Goal: Task Accomplishment & Management: Use online tool/utility

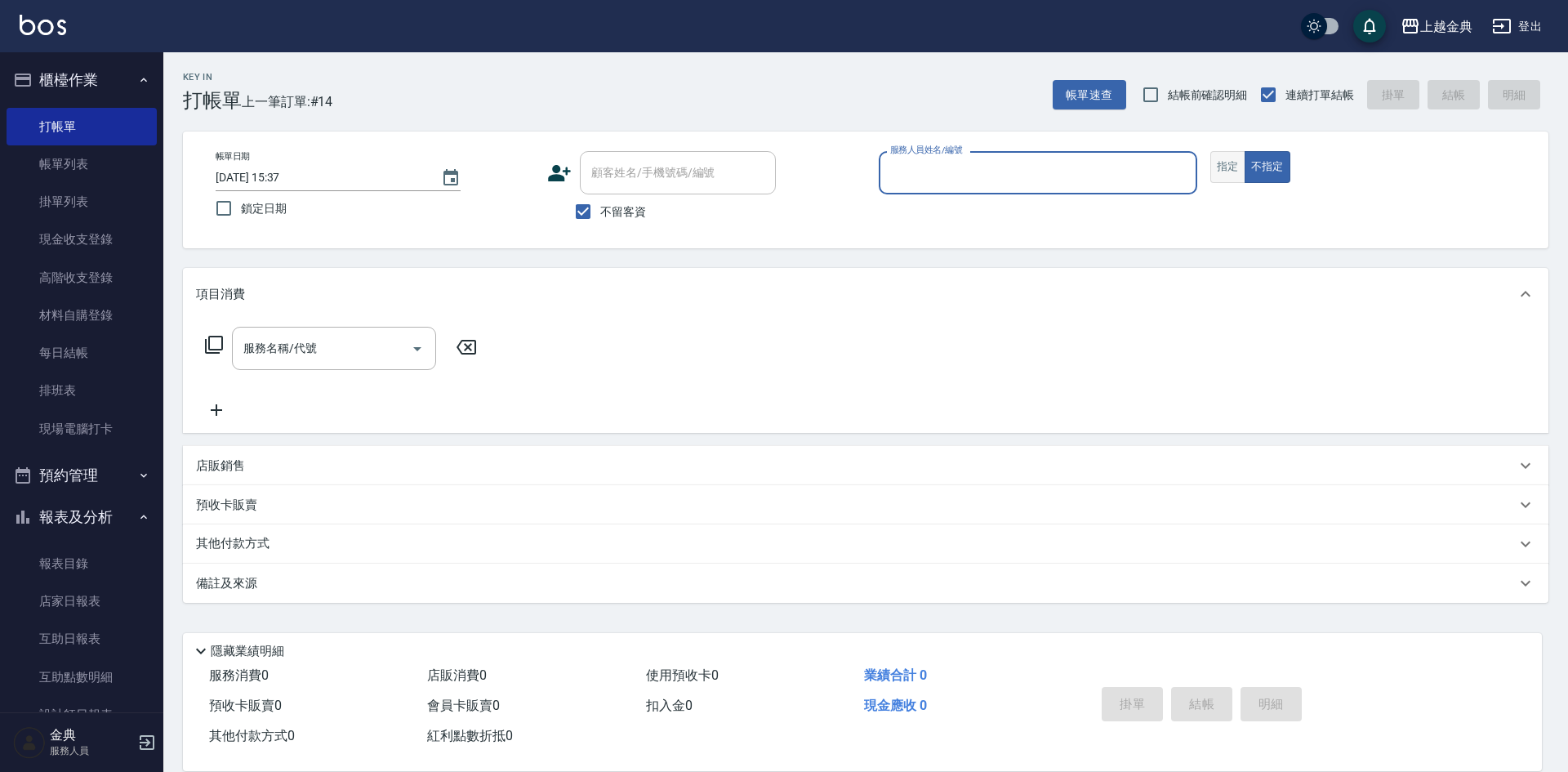
click at [1227, 164] on button "指定" at bounding box center [1227, 166] width 35 height 32
drag, startPoint x: 1081, startPoint y: 160, endPoint x: 1085, endPoint y: 184, distance: 24.3
click at [1083, 163] on input "服務人員姓名/編號" at bounding box center [1038, 172] width 304 height 28
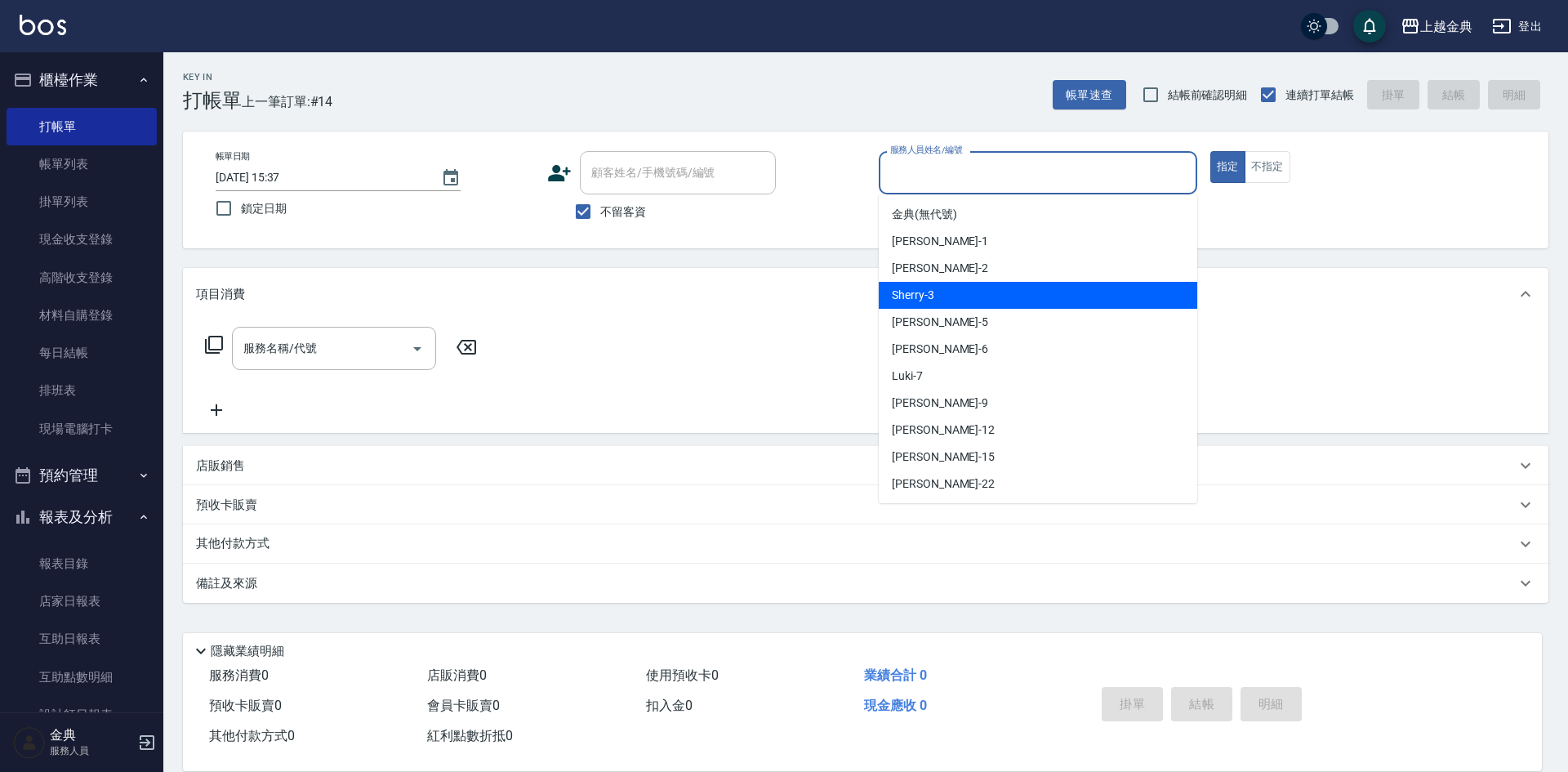
click at [1046, 295] on div "Sherry -3" at bounding box center [1037, 294] width 318 height 27
type input "Sherry-3"
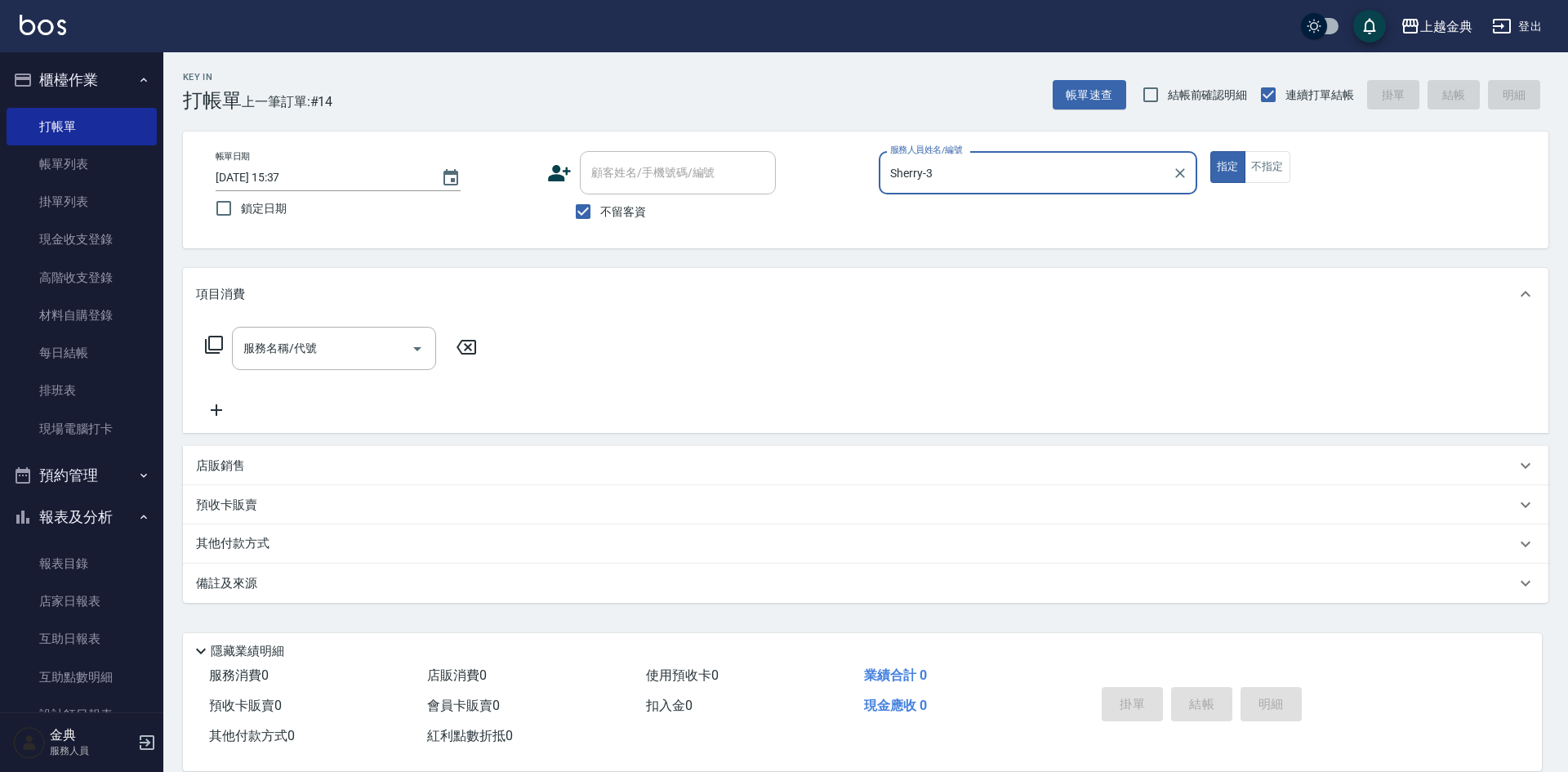
click at [210, 352] on icon at bounding box center [214, 344] width 20 height 20
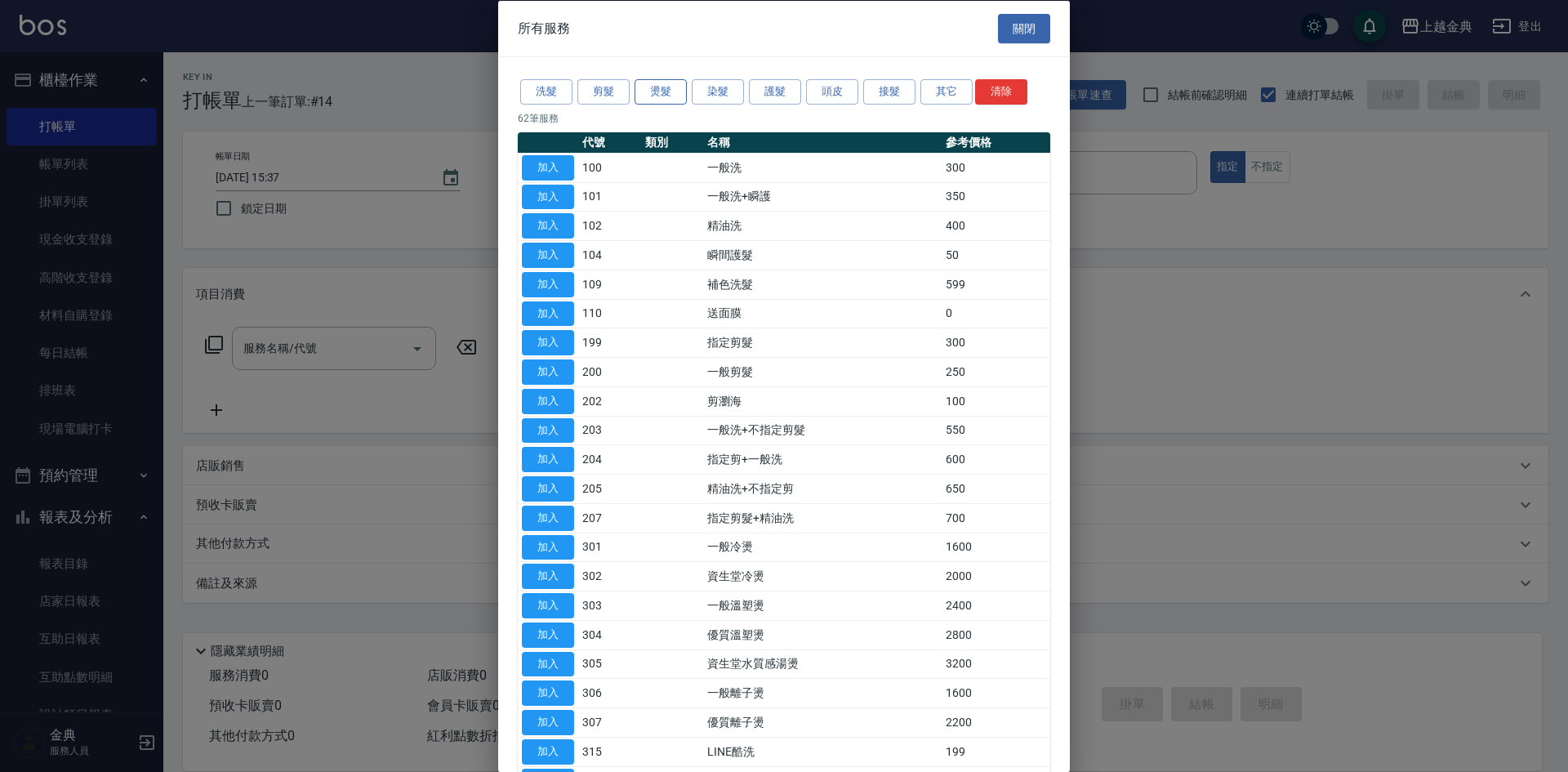
click at [656, 101] on button "燙髮" at bounding box center [660, 92] width 52 height 26
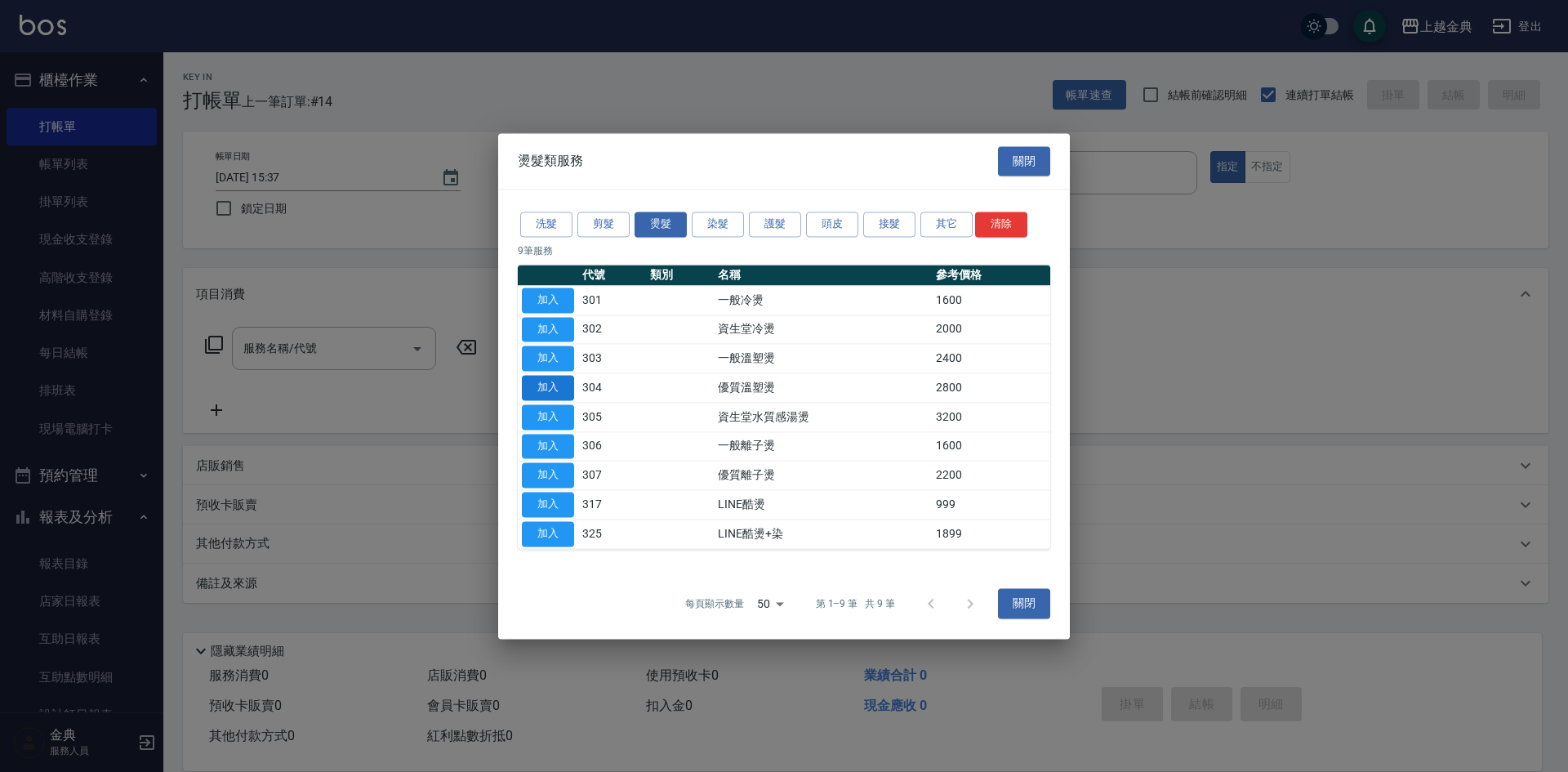
click at [544, 387] on button "加入" at bounding box center [547, 388] width 52 height 26
type input "優質溫塑燙(304)"
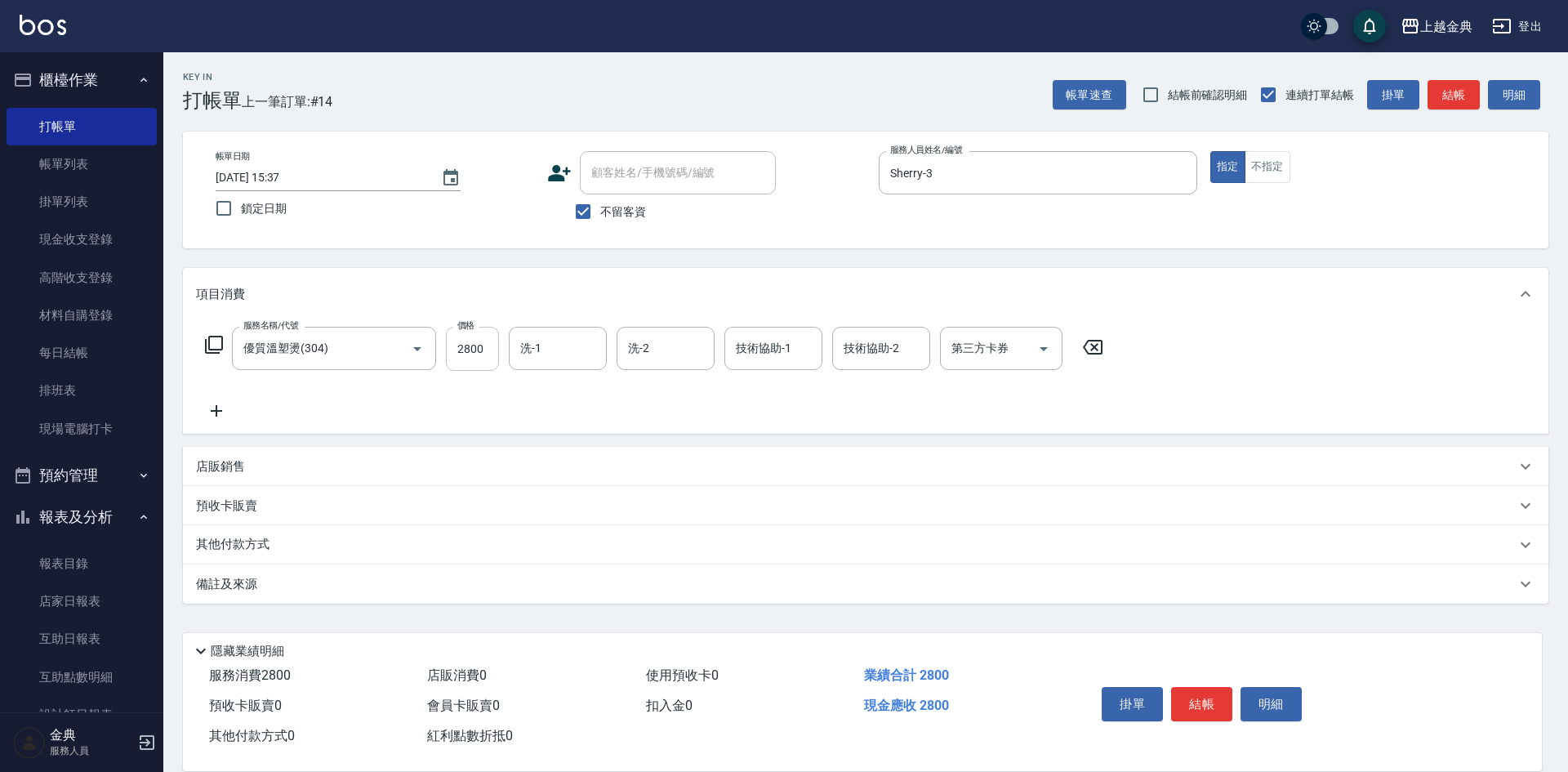
click at [488, 358] on input "2800" at bounding box center [473, 348] width 53 height 44
type input "2200"
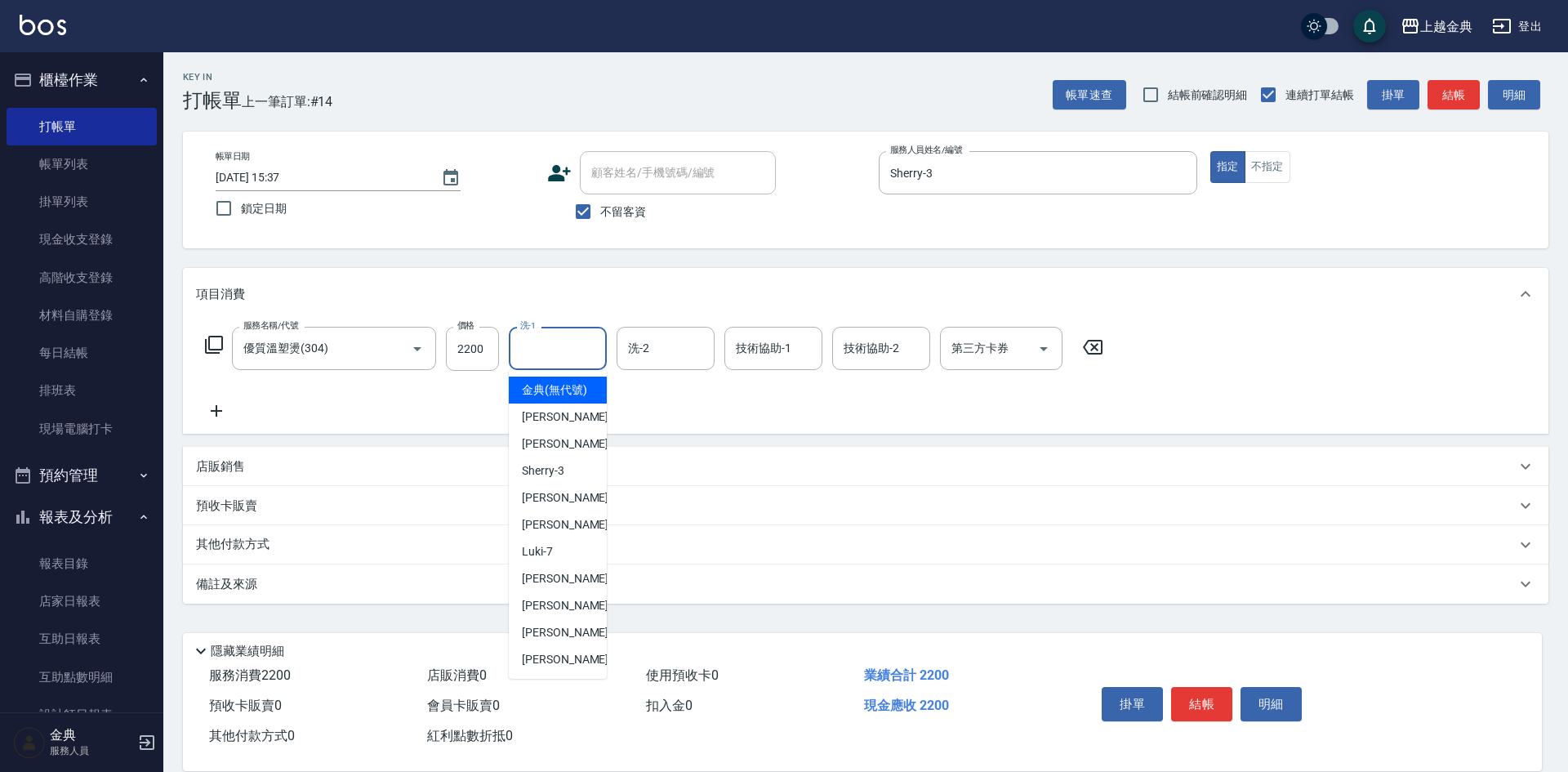
drag, startPoint x: 567, startPoint y: 347, endPoint x: 593, endPoint y: 482, distance: 137.5
click at [568, 347] on input "洗-1" at bounding box center [558, 347] width 83 height 28
click at [594, 619] on div "[PERSON_NAME]-12" at bounding box center [558, 605] width 98 height 27
type input "[PERSON_NAME]-12"
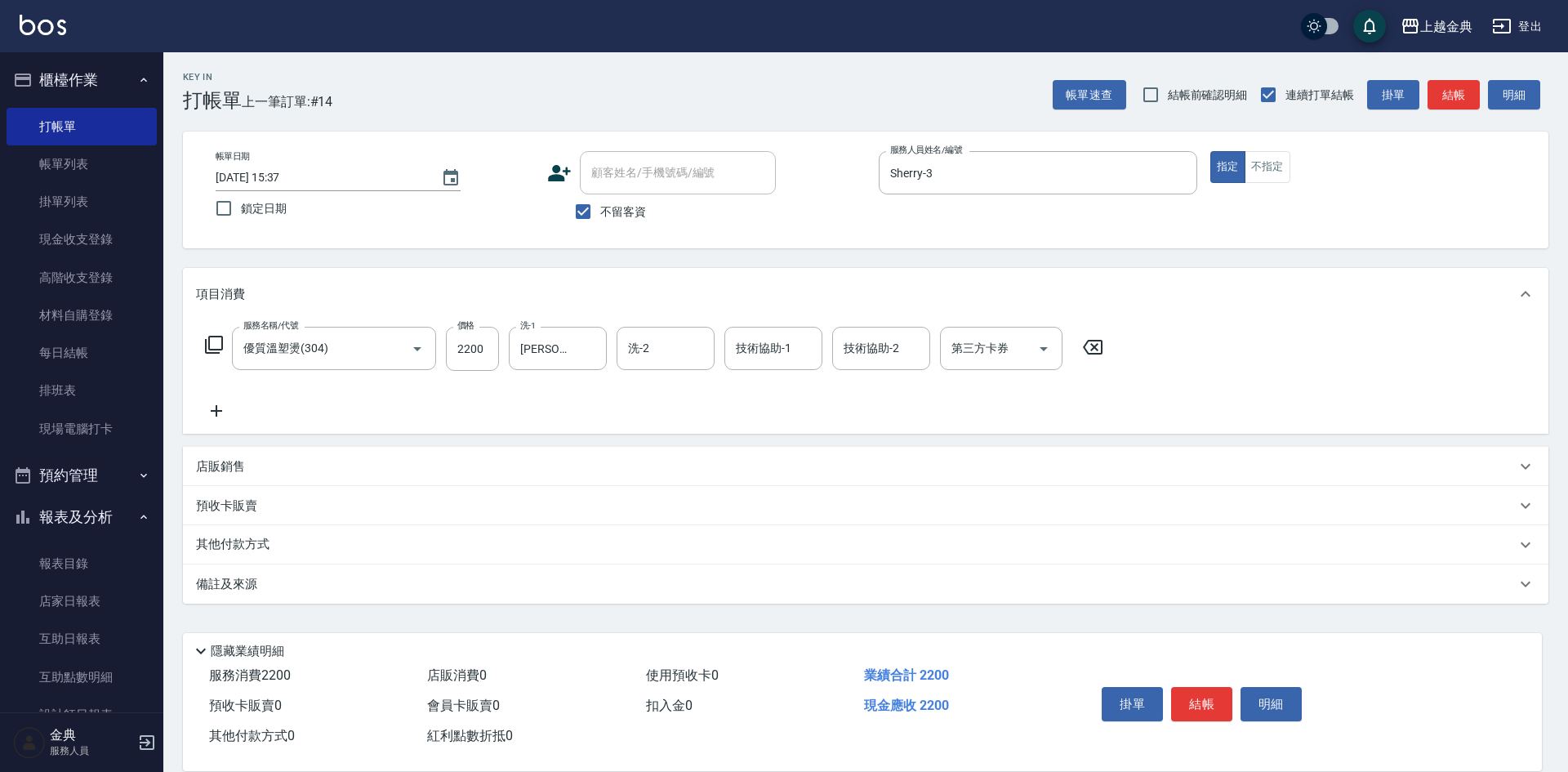
click at [215, 346] on icon at bounding box center [214, 344] width 20 height 20
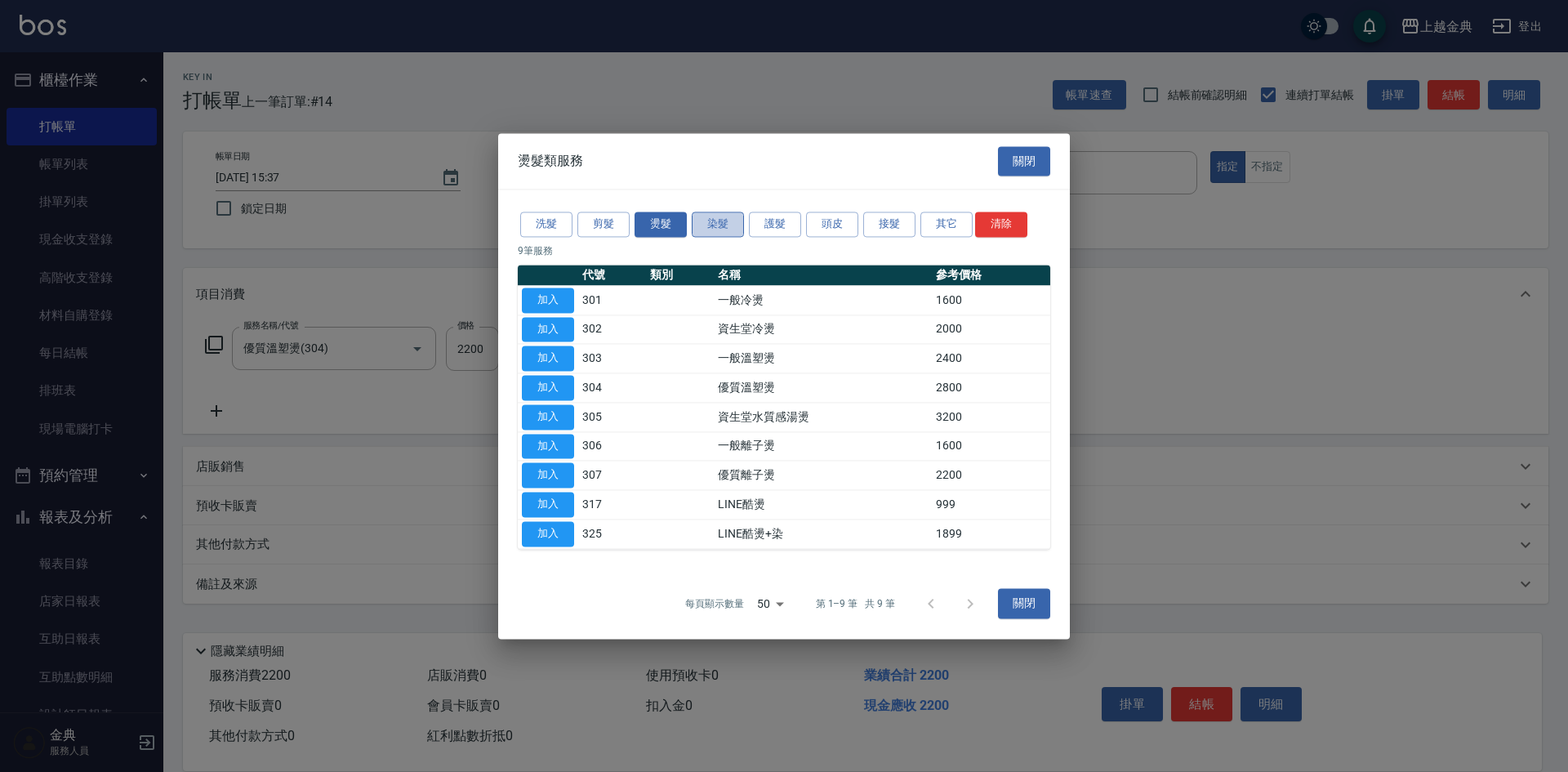
click at [739, 226] on button "染髮" at bounding box center [717, 225] width 52 height 26
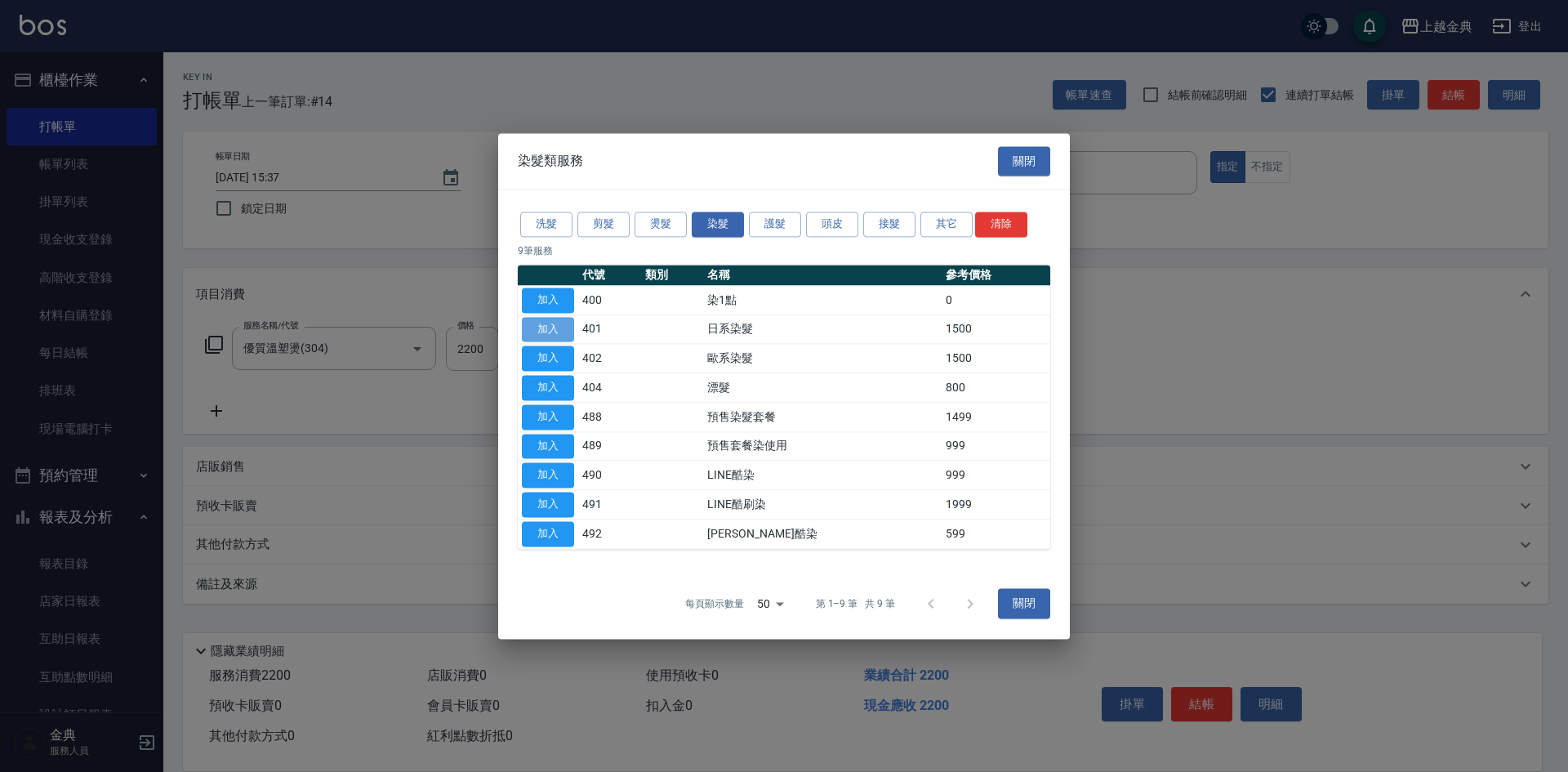
click at [560, 338] on button "加入" at bounding box center [547, 329] width 52 height 26
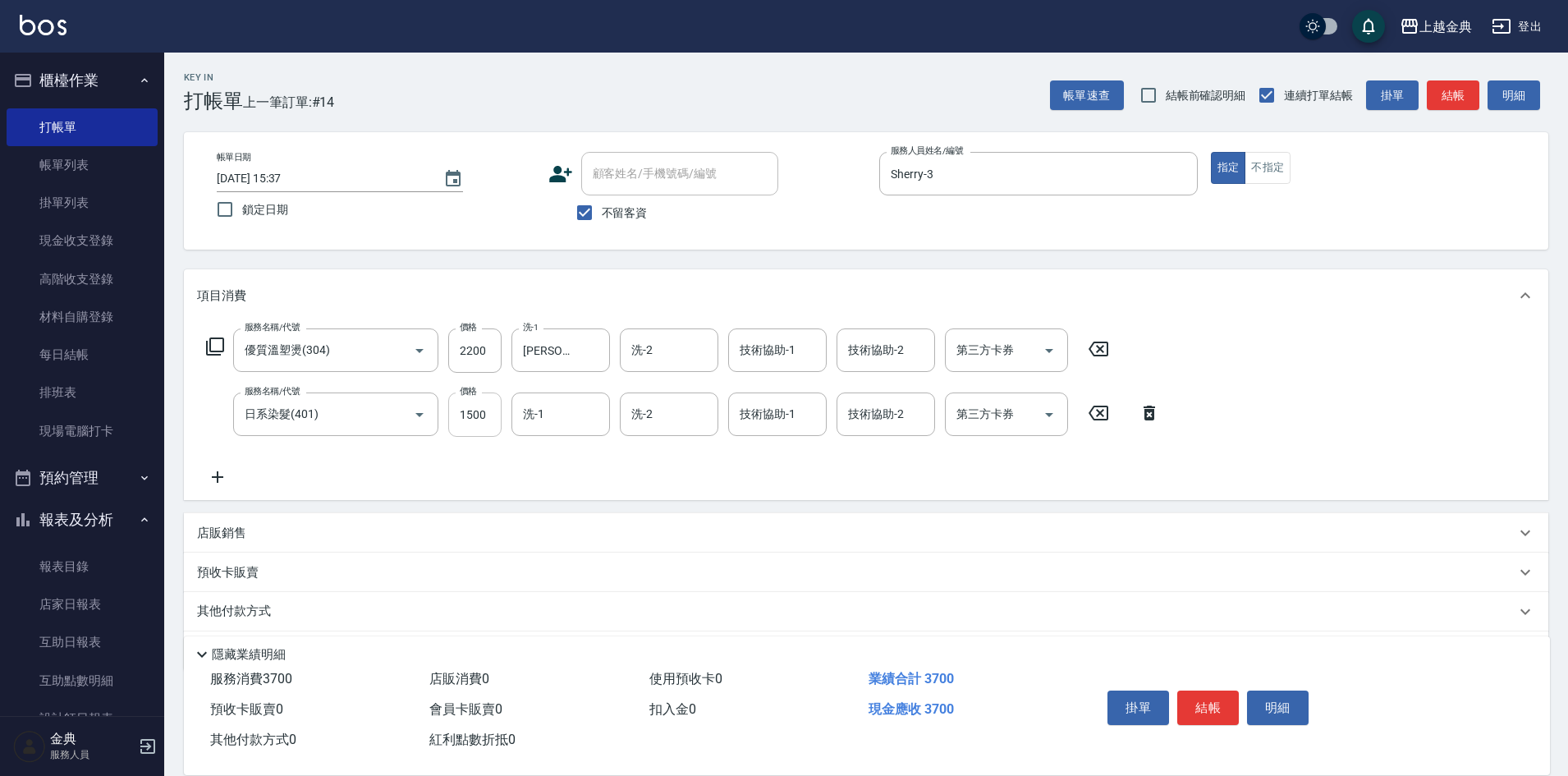
click at [492, 409] on input "1500" at bounding box center [475, 414] width 53 height 44
type input "1800"
drag, startPoint x: 640, startPoint y: 198, endPoint x: 627, endPoint y: 205, distance: 14.8
click at [629, 203] on label "不留客資" at bounding box center [607, 213] width 80 height 34
click at [622, 207] on span "不留客資" at bounding box center [624, 213] width 46 height 17
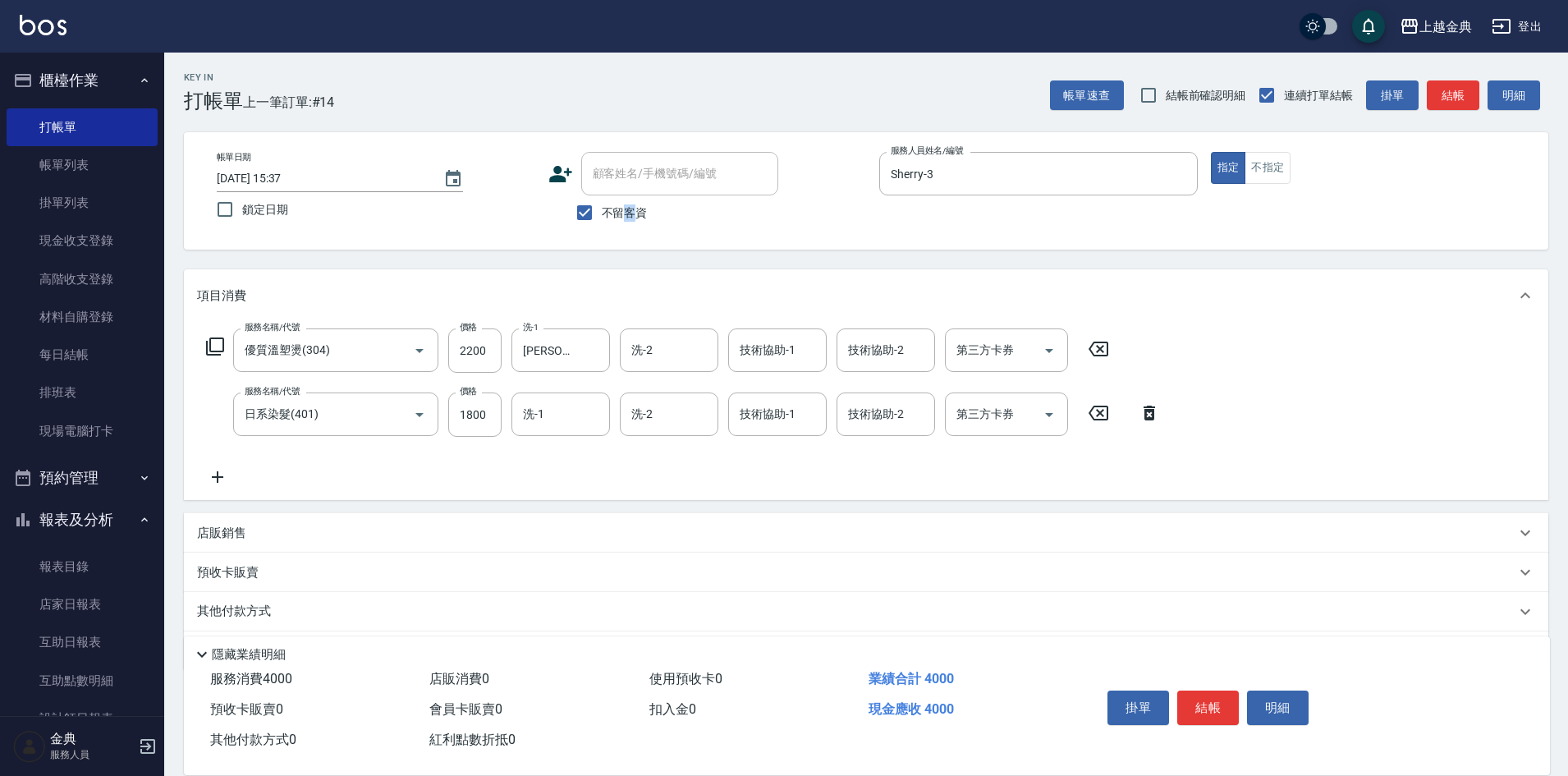
click at [602, 207] on input "不留客資" at bounding box center [584, 213] width 34 height 34
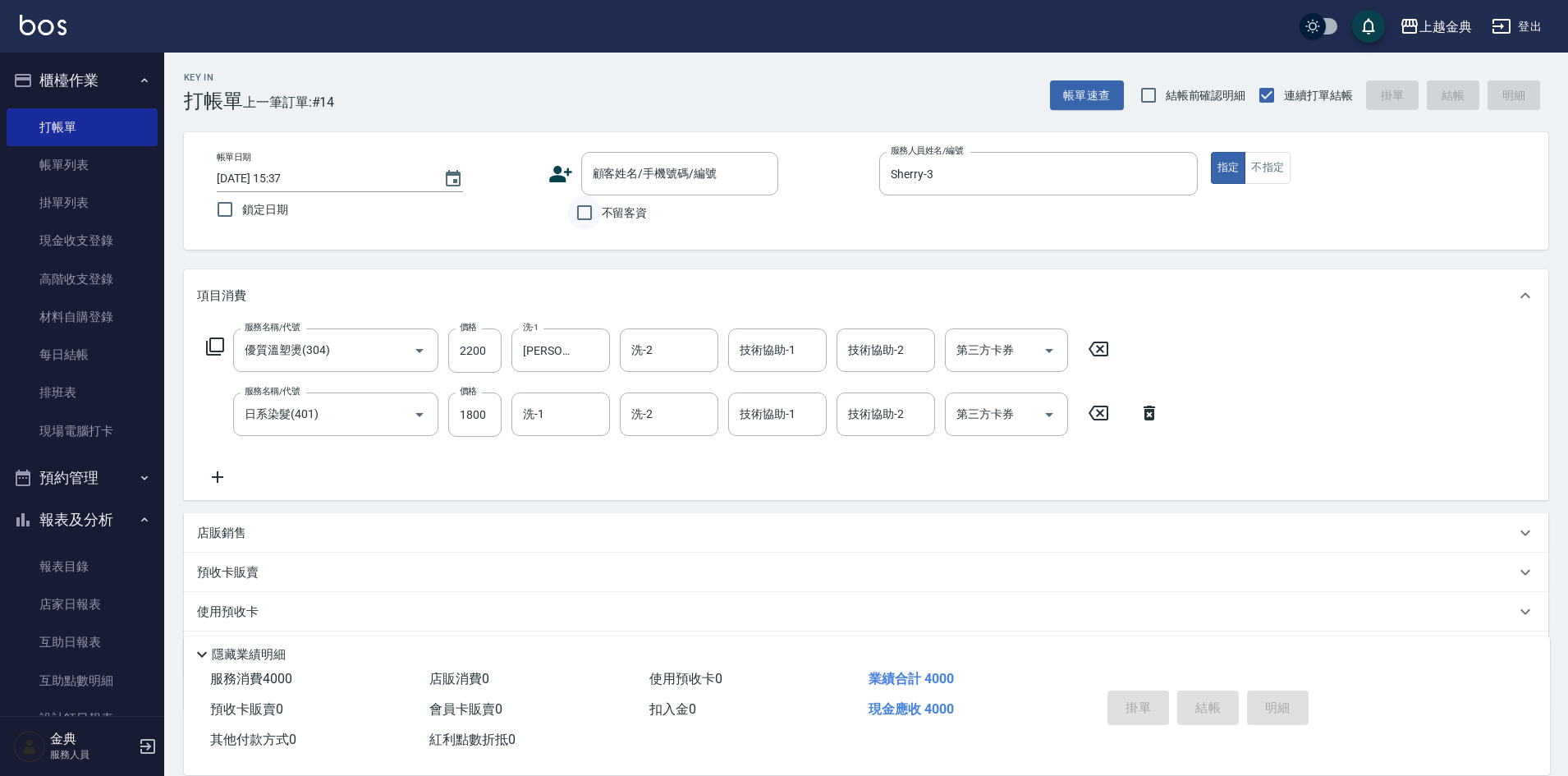
click at [596, 208] on input "不留客資" at bounding box center [584, 213] width 34 height 34
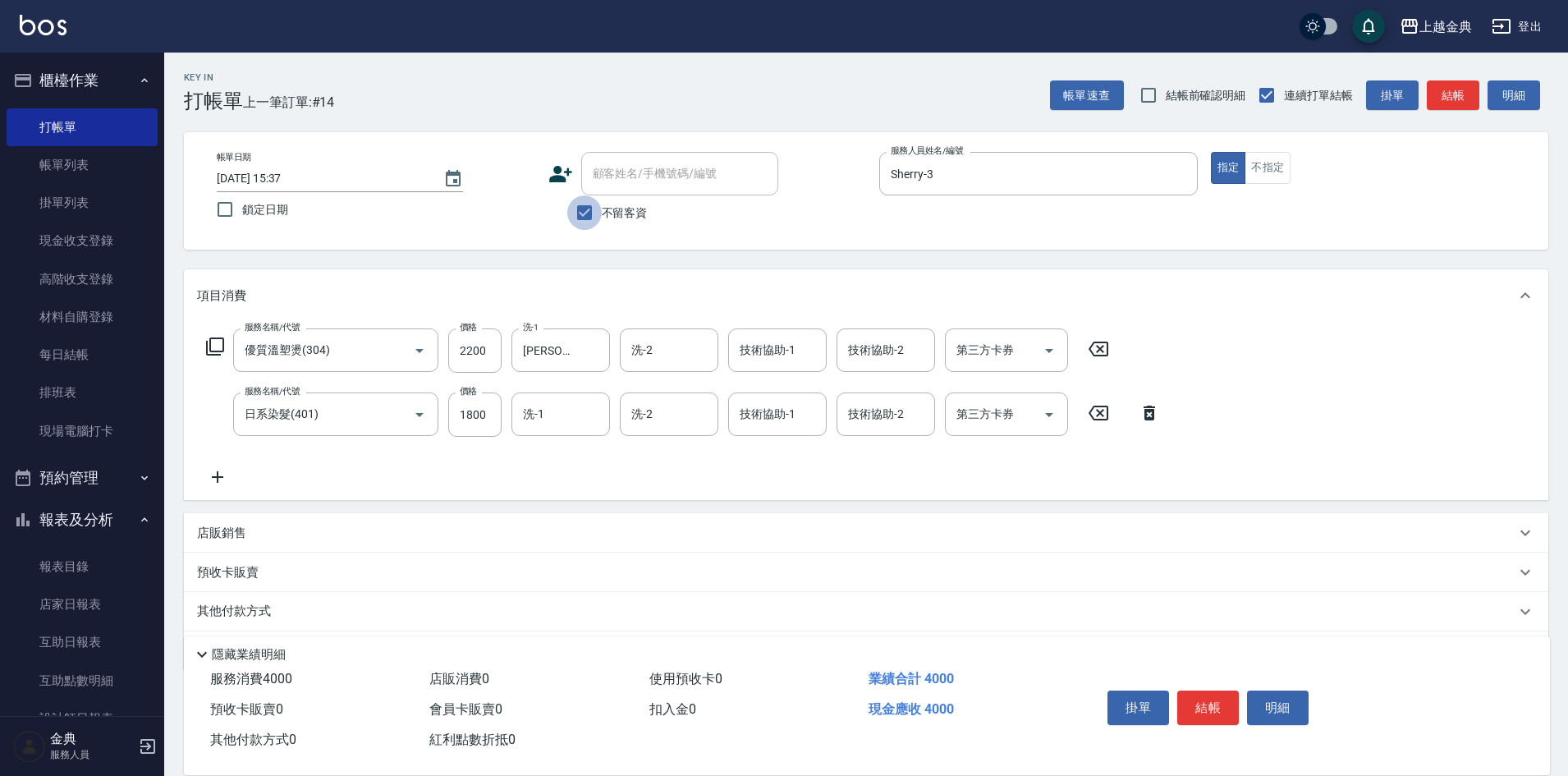
click at [600, 202] on input "不留客資" at bounding box center [584, 213] width 34 height 34
checkbox input "false"
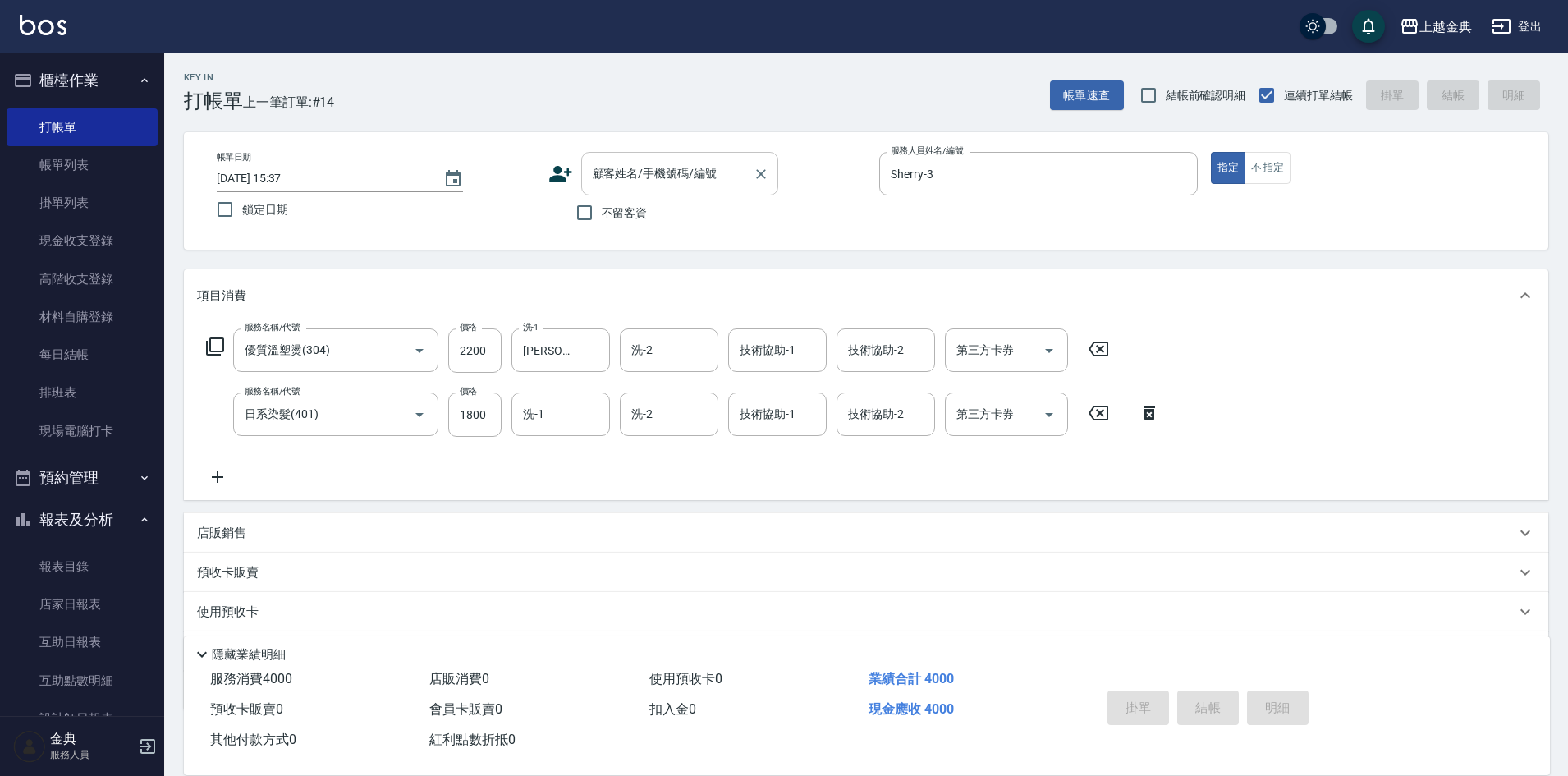
click at [609, 189] on div "顧客姓名/手機號碼/編號" at bounding box center [679, 173] width 197 height 43
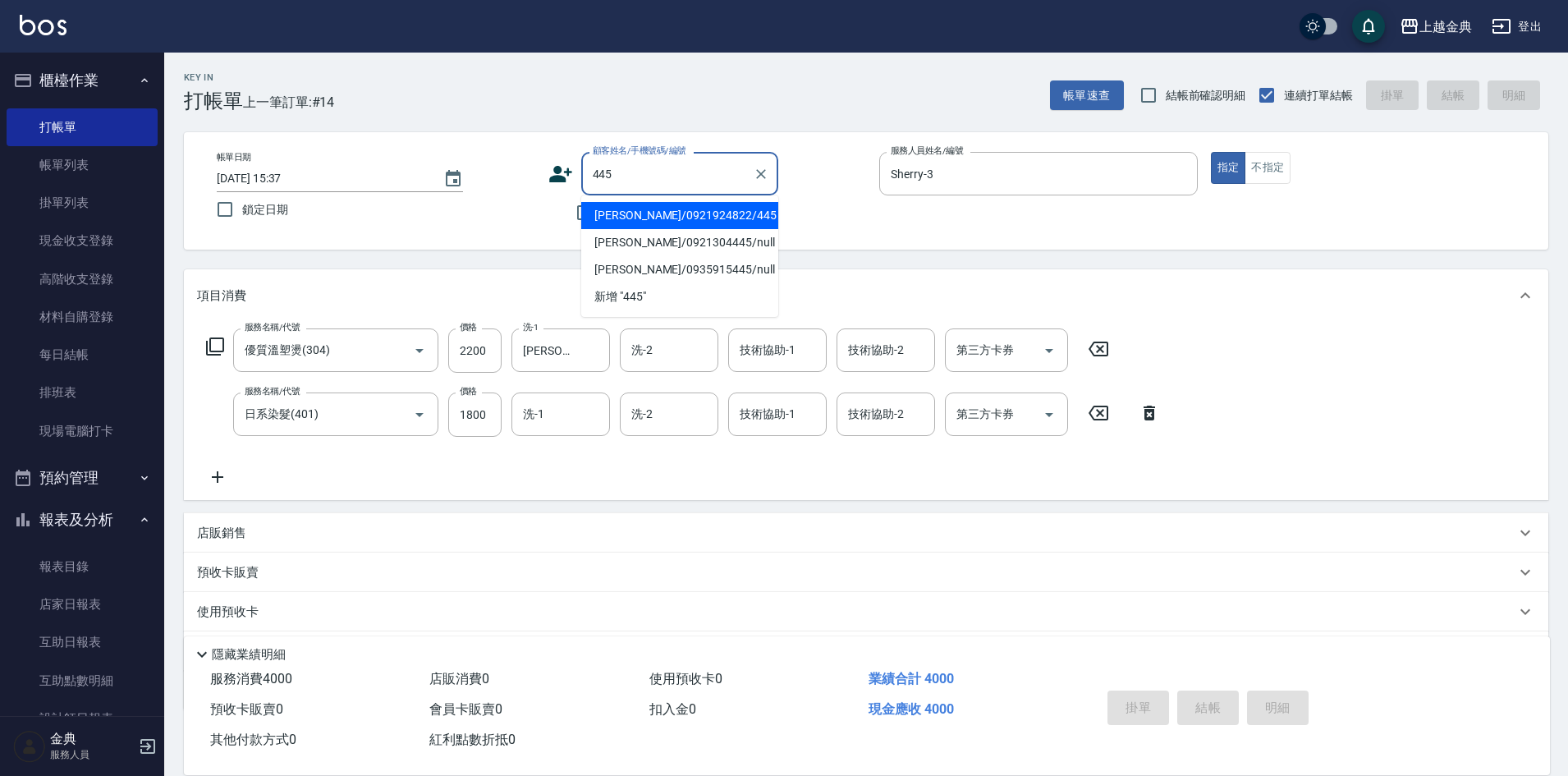
click at [684, 222] on li "[PERSON_NAME]/0921924822/445" at bounding box center [679, 215] width 197 height 27
type input "[PERSON_NAME]/0921924822/445"
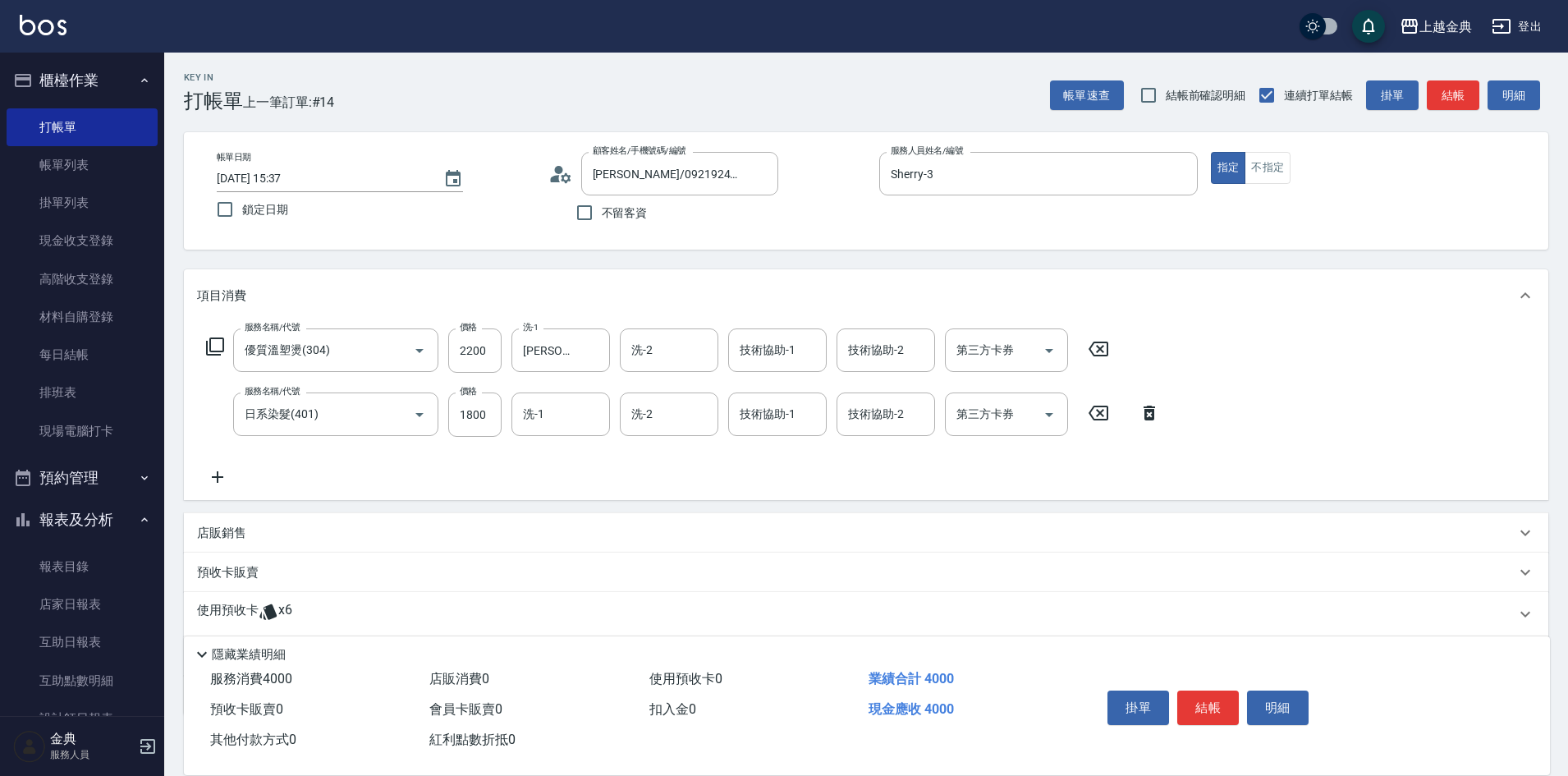
click at [265, 607] on icon at bounding box center [268, 611] width 20 height 20
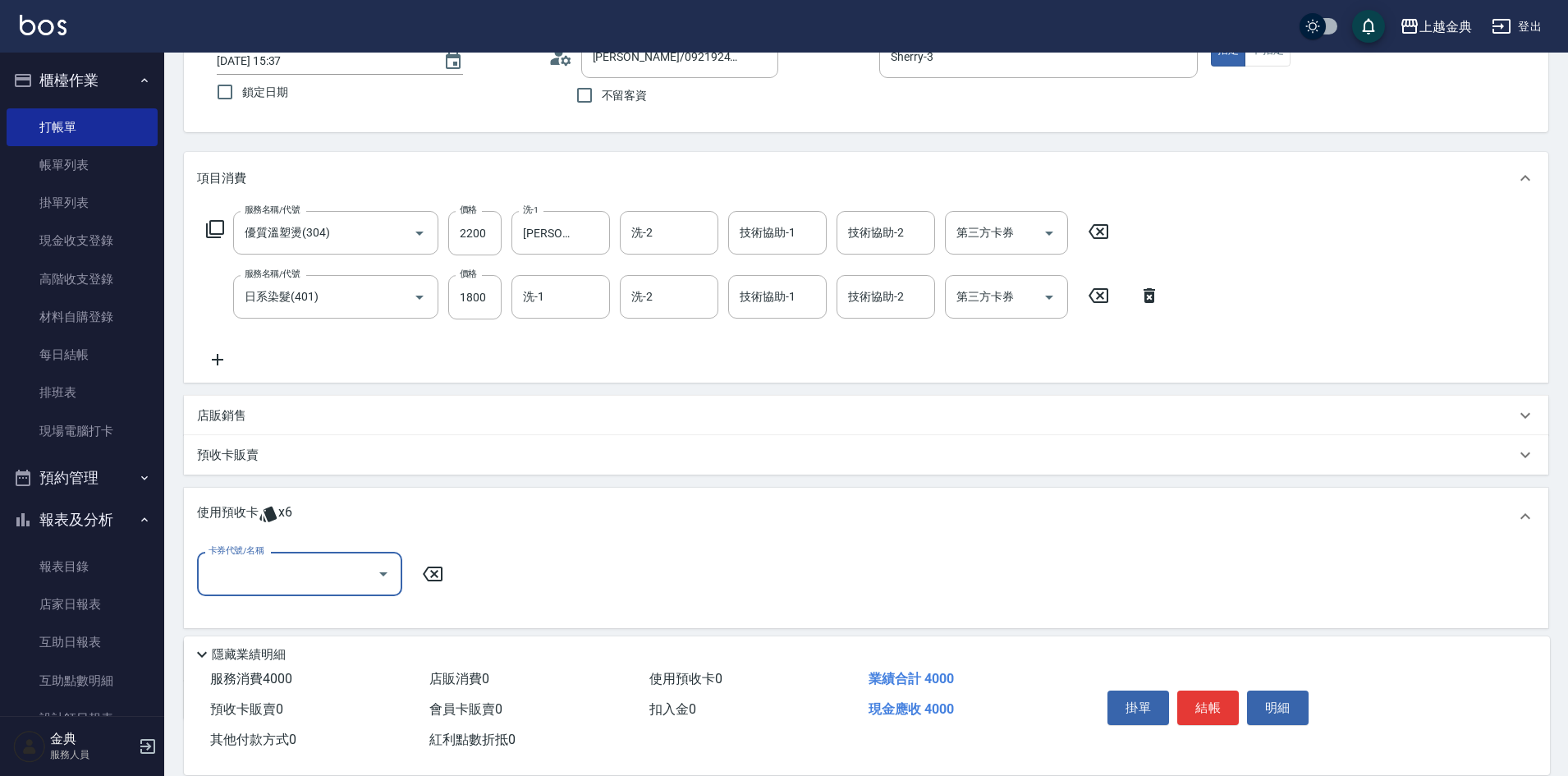
scroll to position [218, 0]
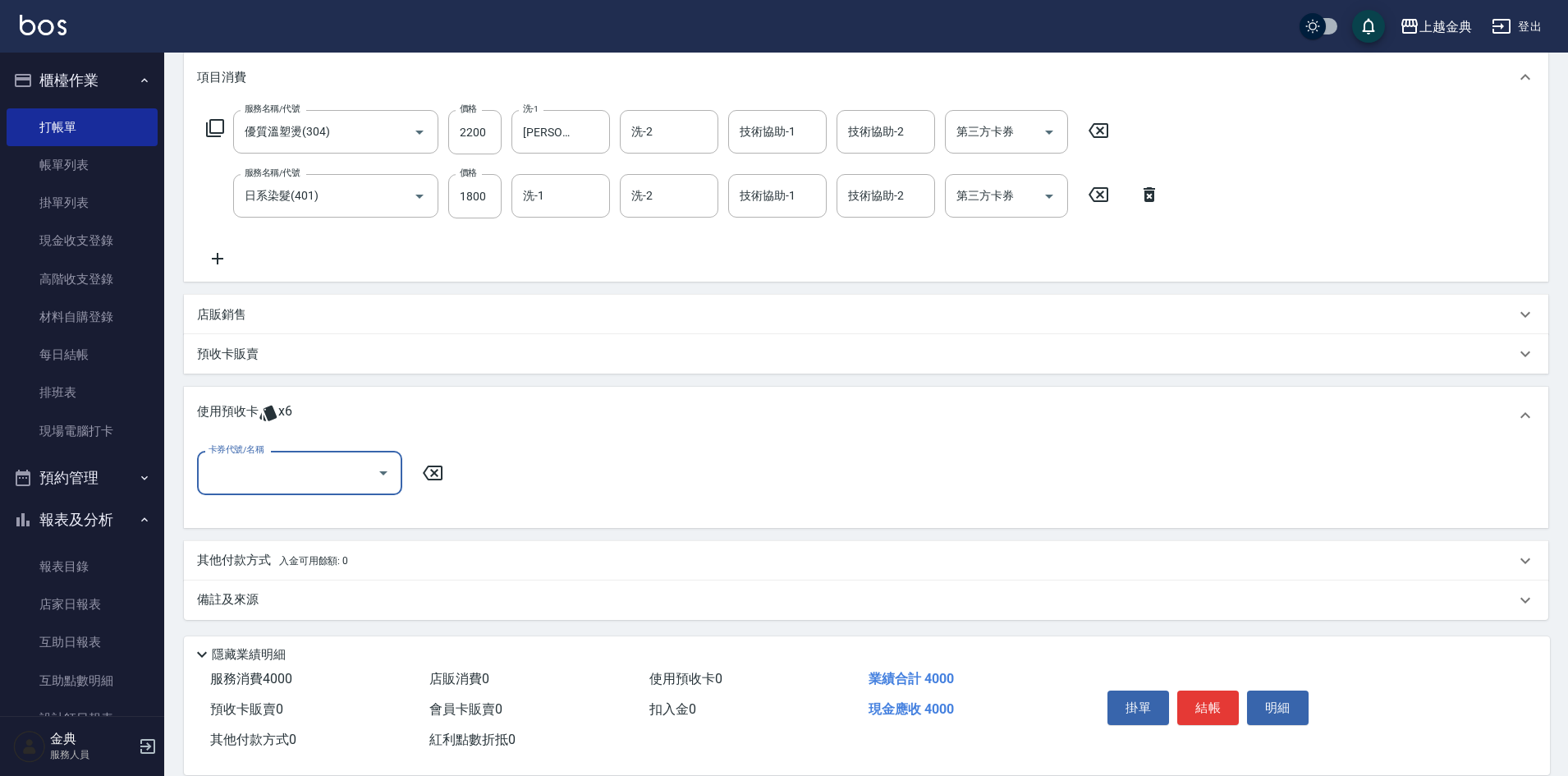
click at [297, 477] on input "卡券代號/名稱" at bounding box center [287, 472] width 166 height 28
click at [335, 535] on div "護髮包套3送1(1) 剩餘1張" at bounding box center [300, 541] width 205 height 27
type input "護髮包套3送1(1)"
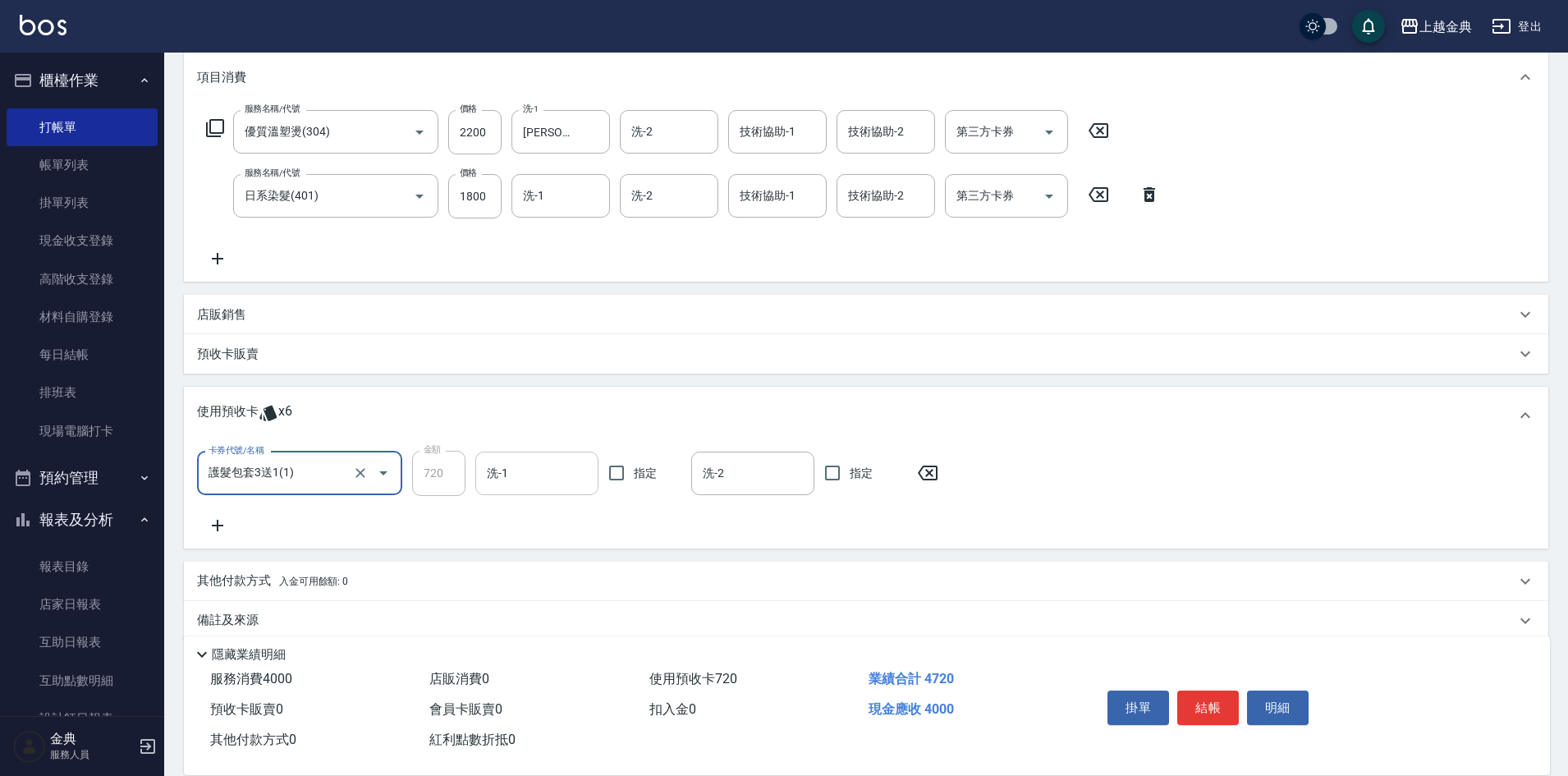
click at [546, 473] on input "洗-1" at bounding box center [537, 472] width 109 height 28
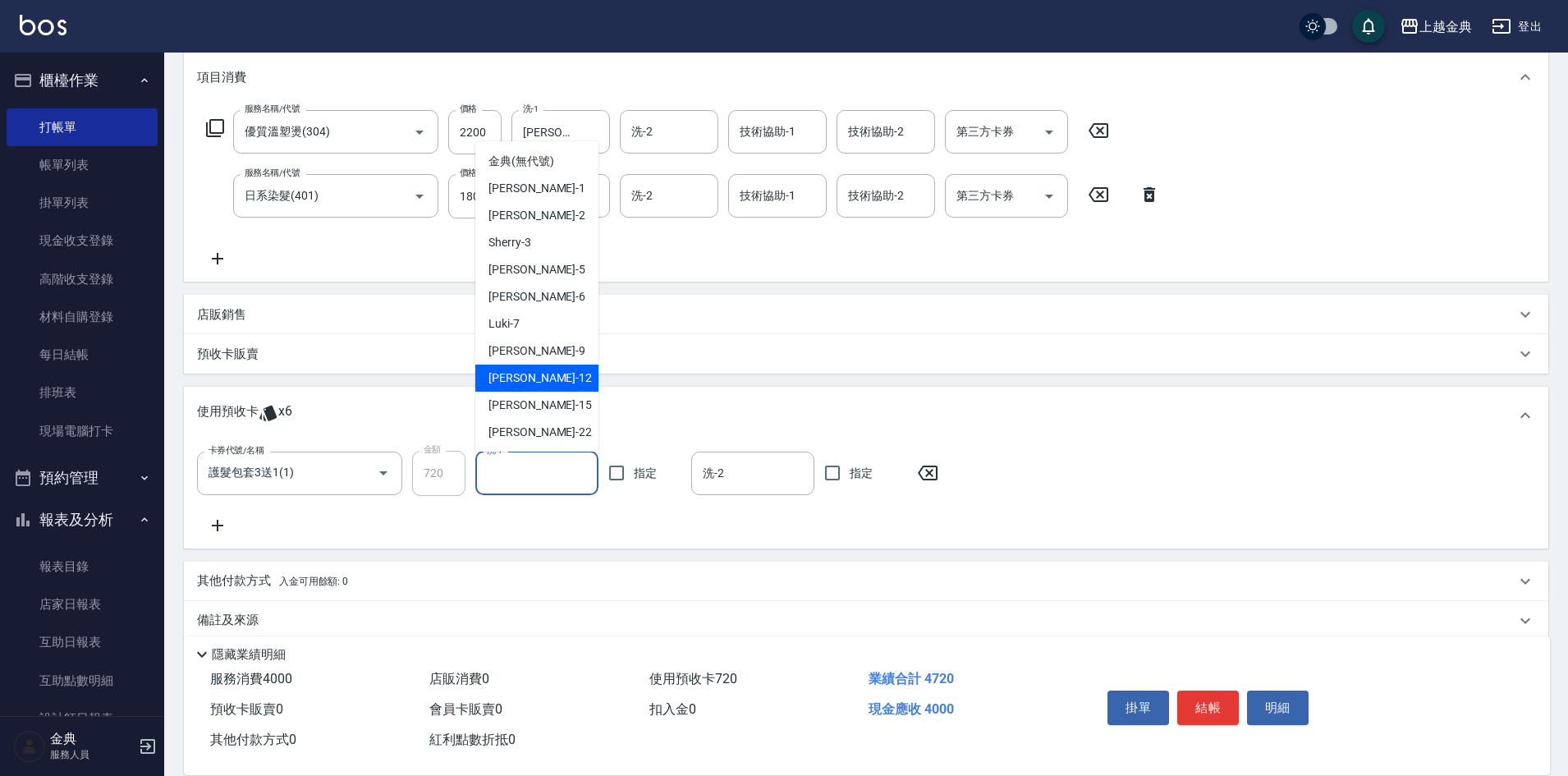
click at [534, 380] on span "[PERSON_NAME]-12" at bounding box center [540, 378] width 103 height 17
type input "[PERSON_NAME]-12"
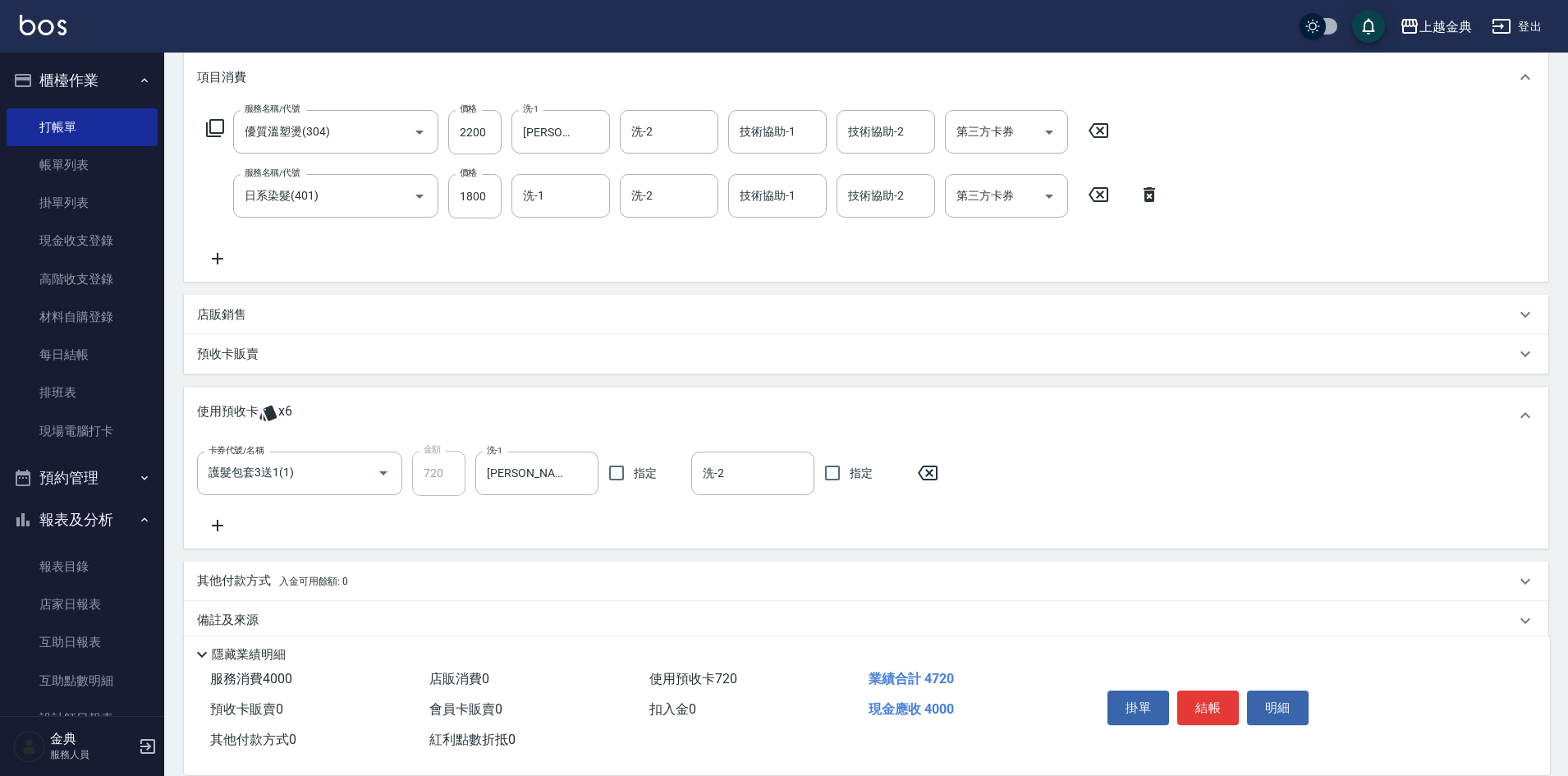
click at [252, 585] on p "其他付款方式 入金可用餘額: 0" at bounding box center [272, 581] width 151 height 18
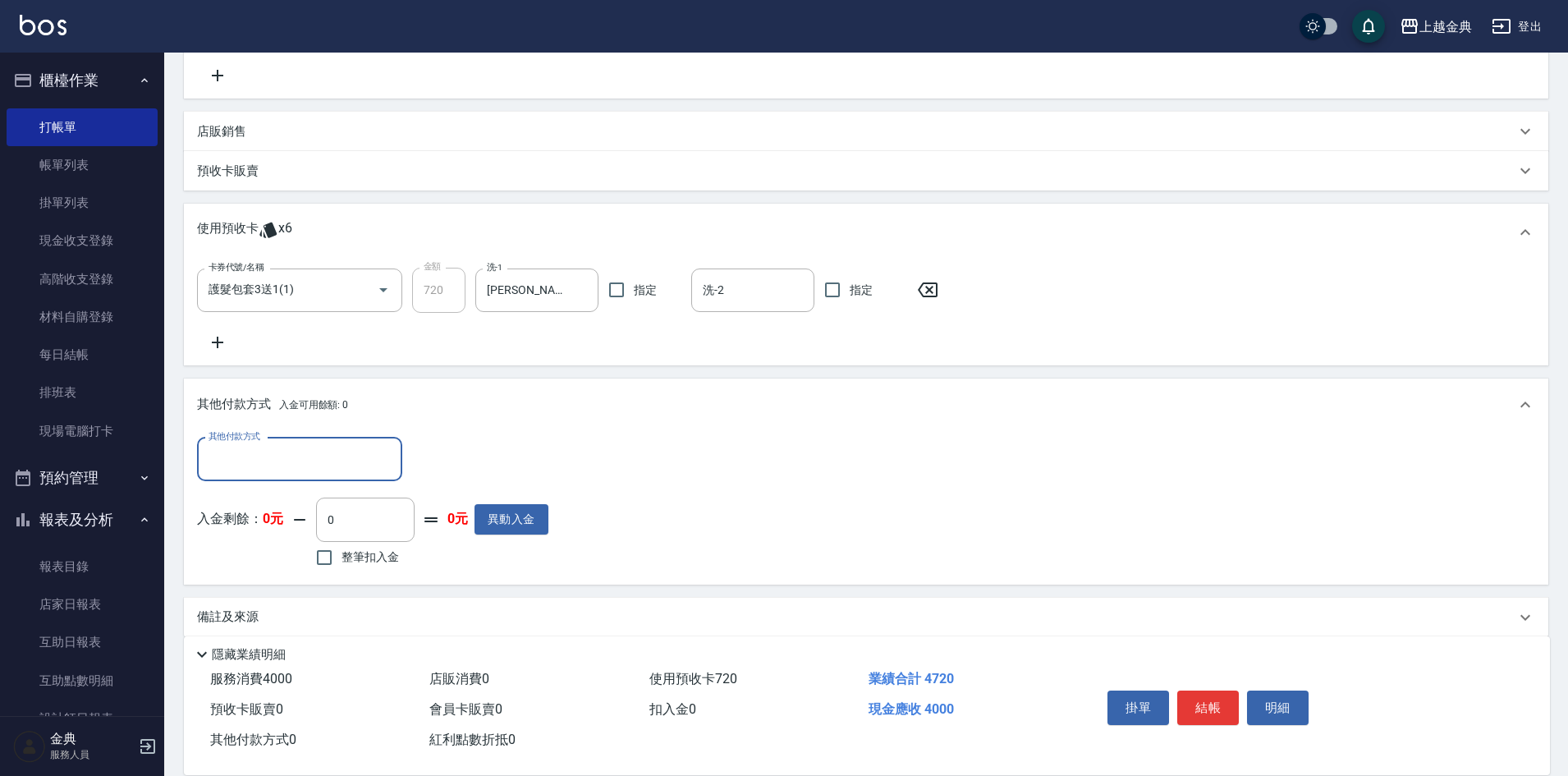
scroll to position [416, 0]
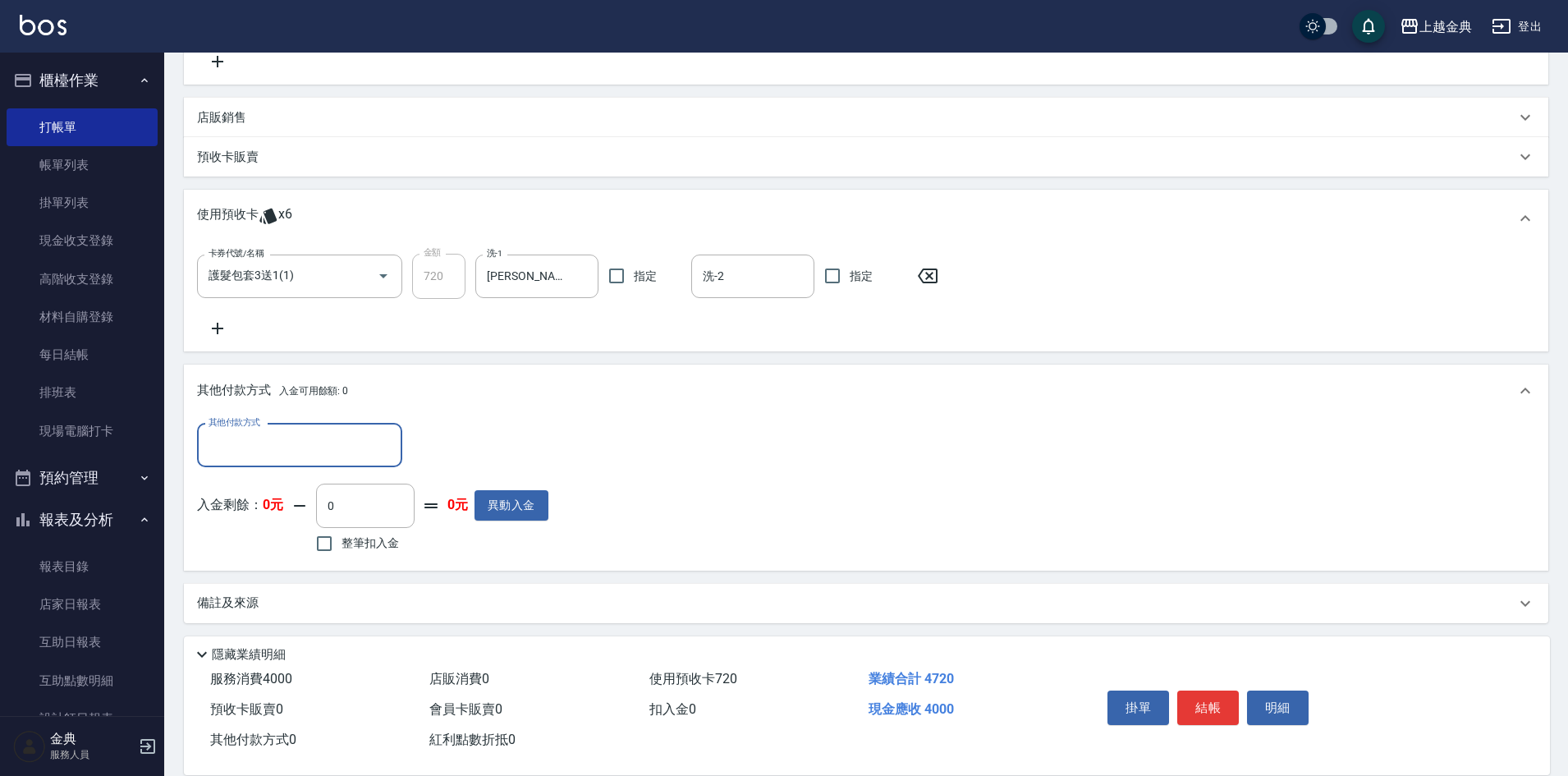
click at [270, 454] on input "其他付款方式" at bounding box center [299, 445] width 191 height 28
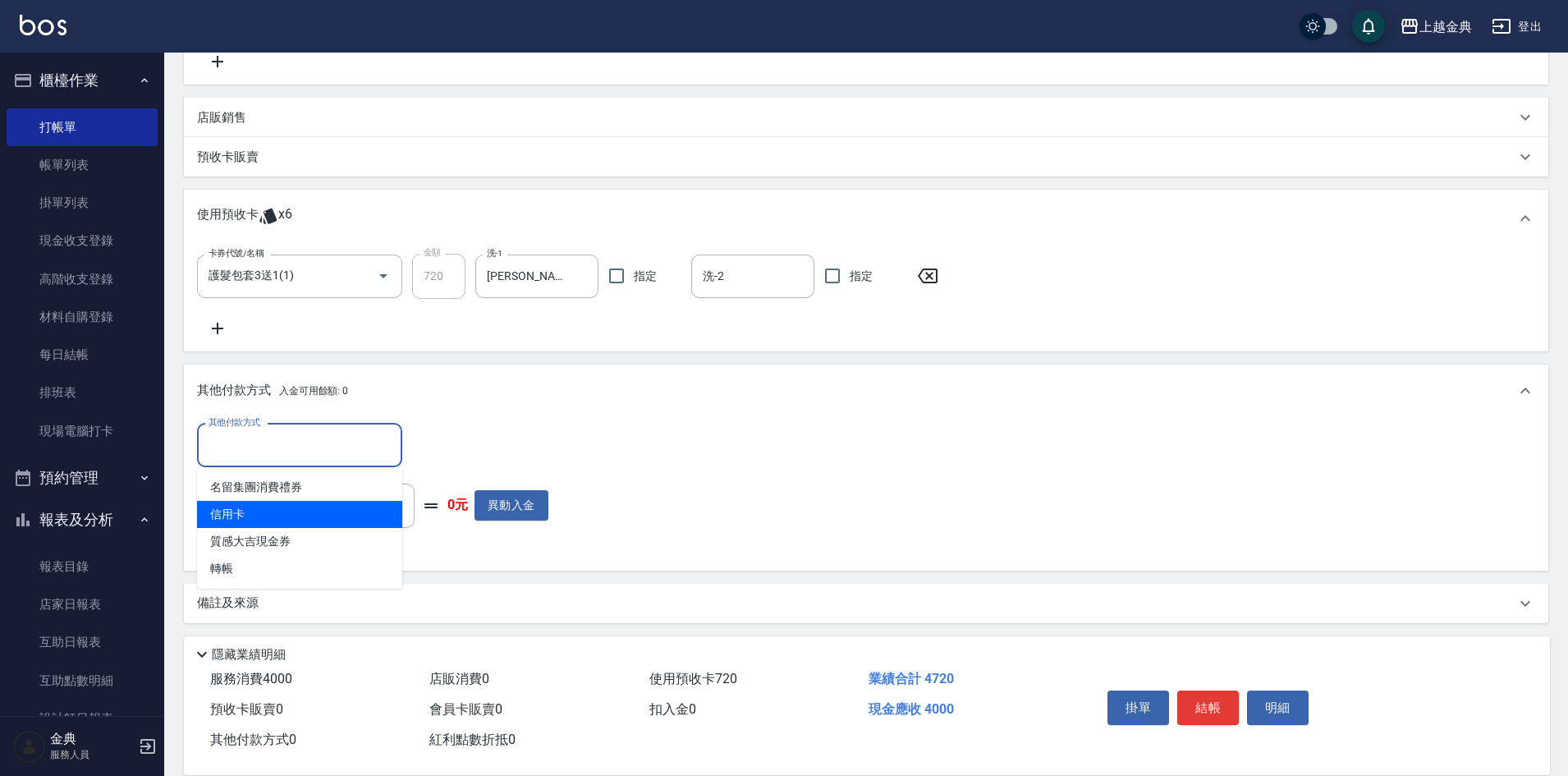
click at [277, 518] on span "信用卡" at bounding box center [300, 514] width 205 height 27
type input "信用卡"
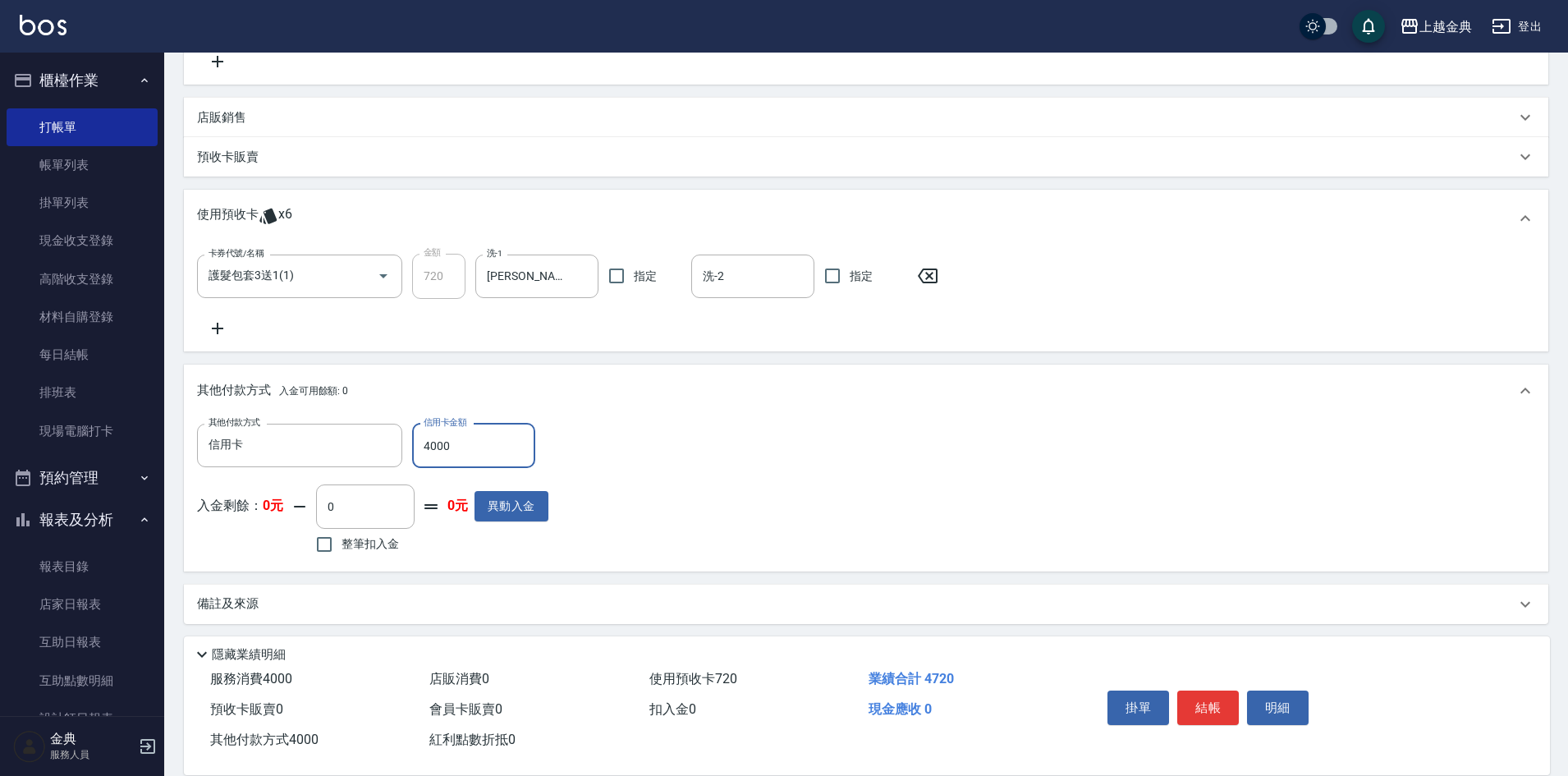
type input "4000"
click at [1204, 684] on div "掛單 結帳 明細" at bounding box center [1208, 710] width 215 height 52
click at [1205, 698] on button "結帳" at bounding box center [1207, 708] width 61 height 34
type input "[DATE] 16:27"
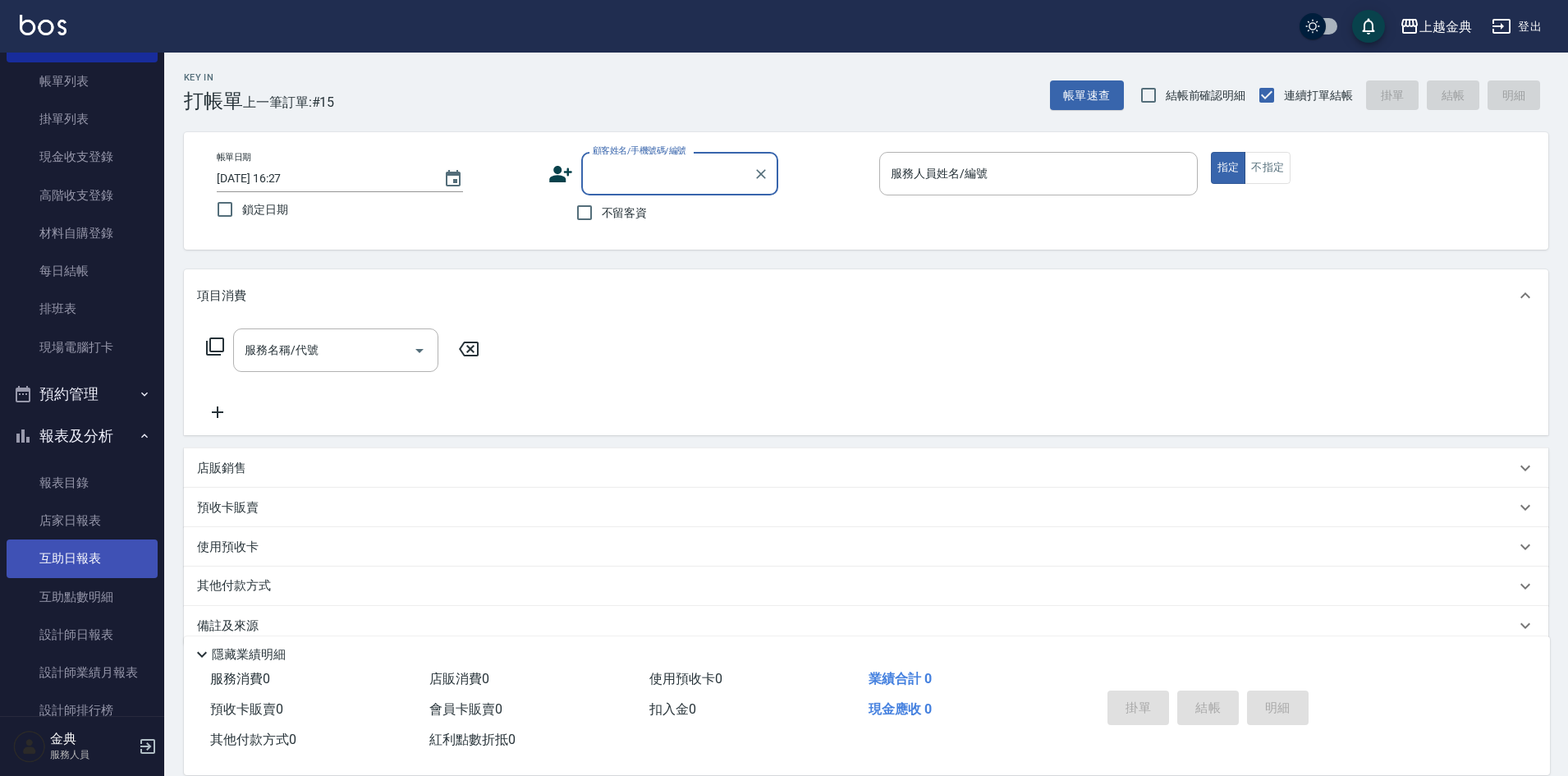
scroll to position [247, 0]
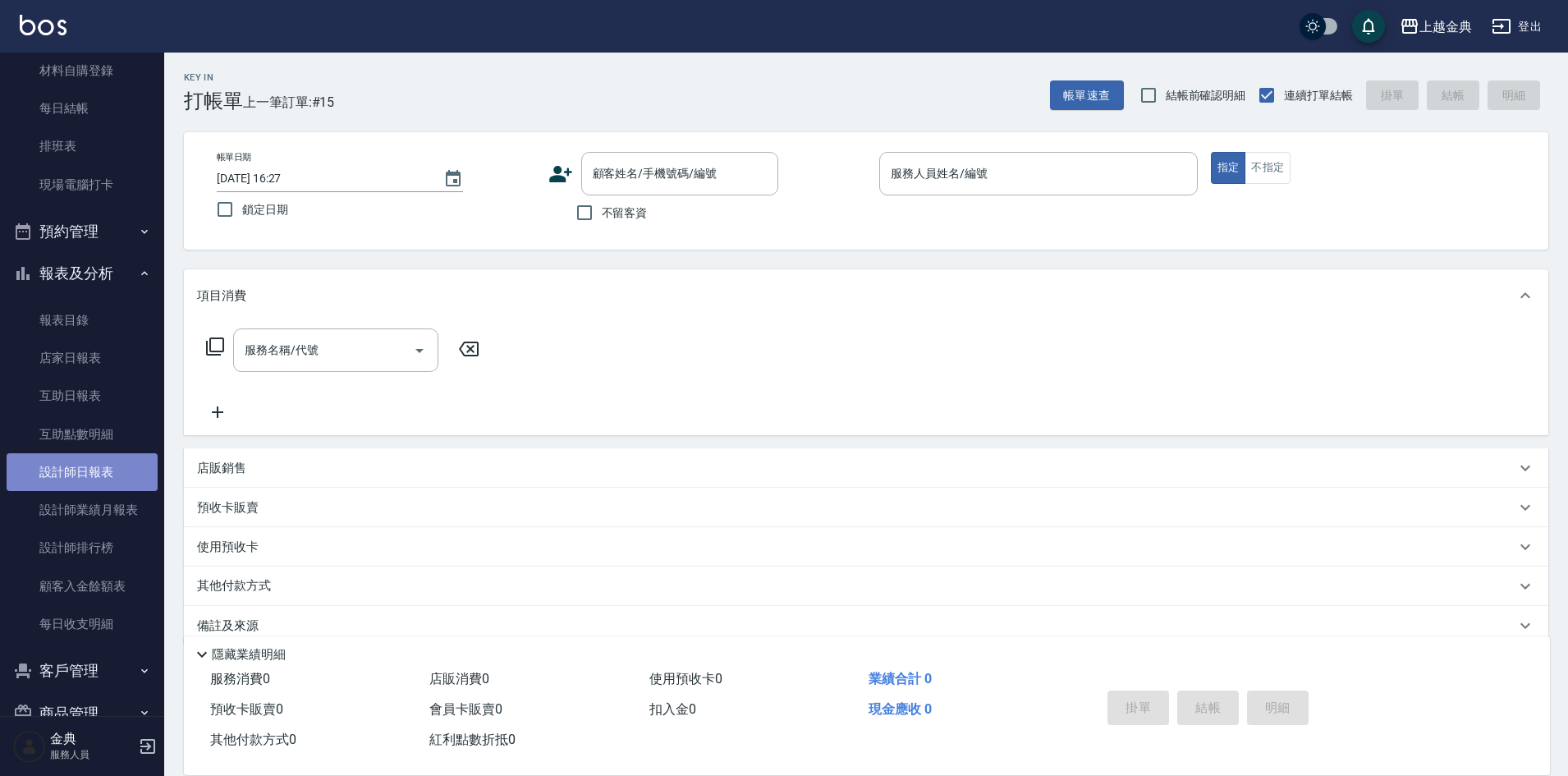
click at [97, 465] on link "設計師日報表" at bounding box center [82, 472] width 151 height 38
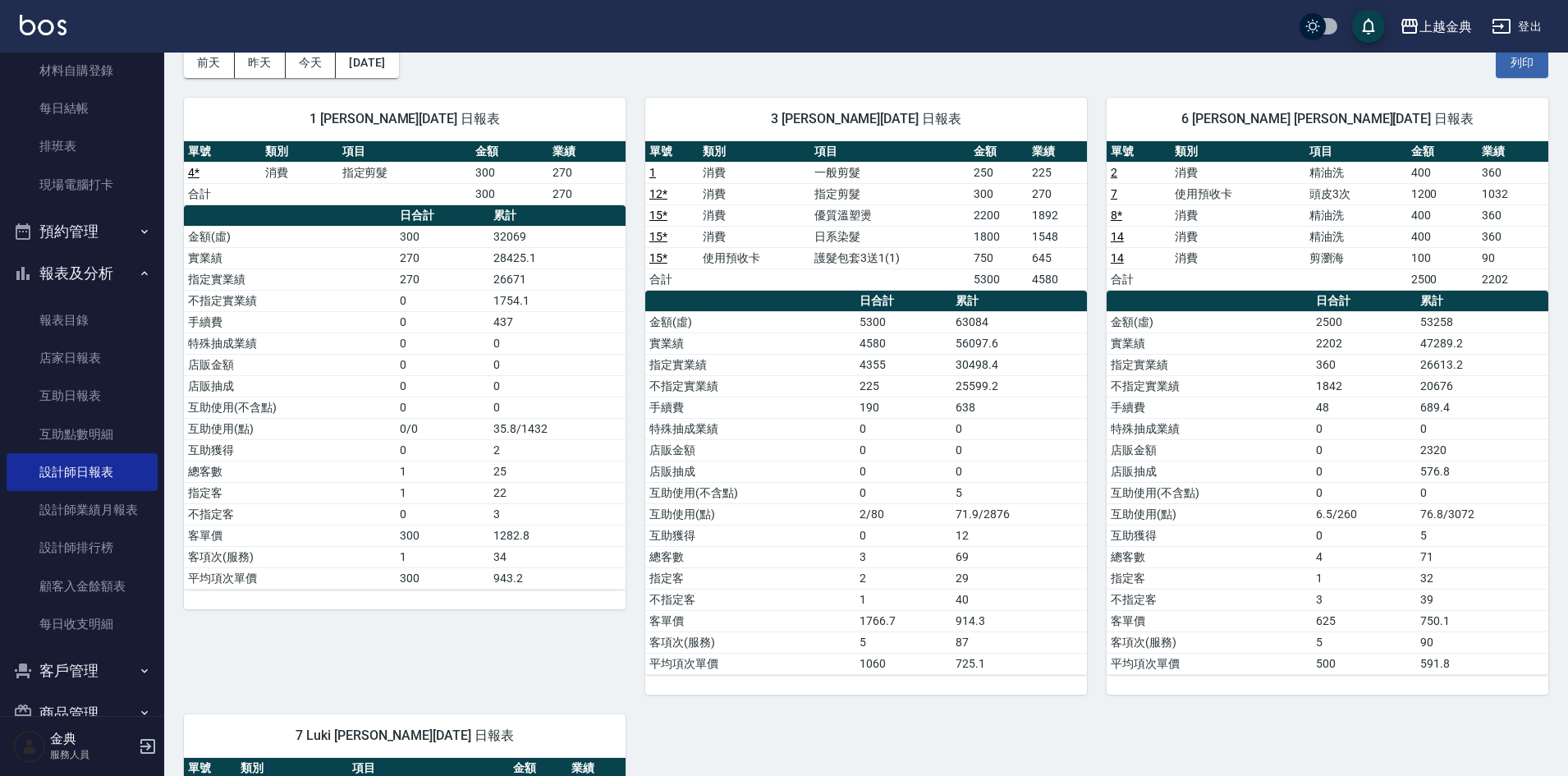
scroll to position [410, 0]
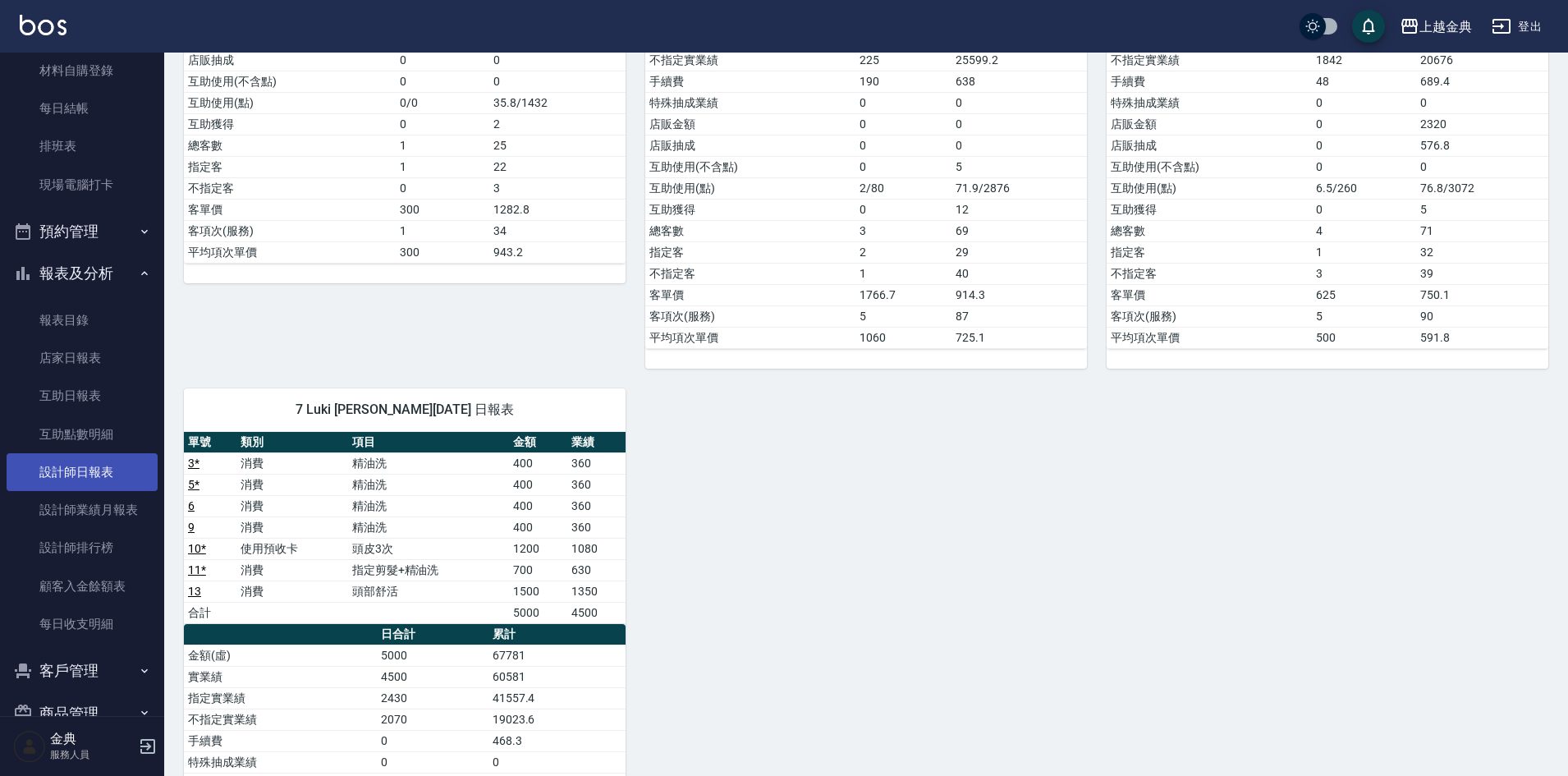
click at [97, 485] on link "設計師日報表" at bounding box center [82, 472] width 151 height 38
click at [94, 504] on link "設計師業績月報表" at bounding box center [82, 510] width 151 height 38
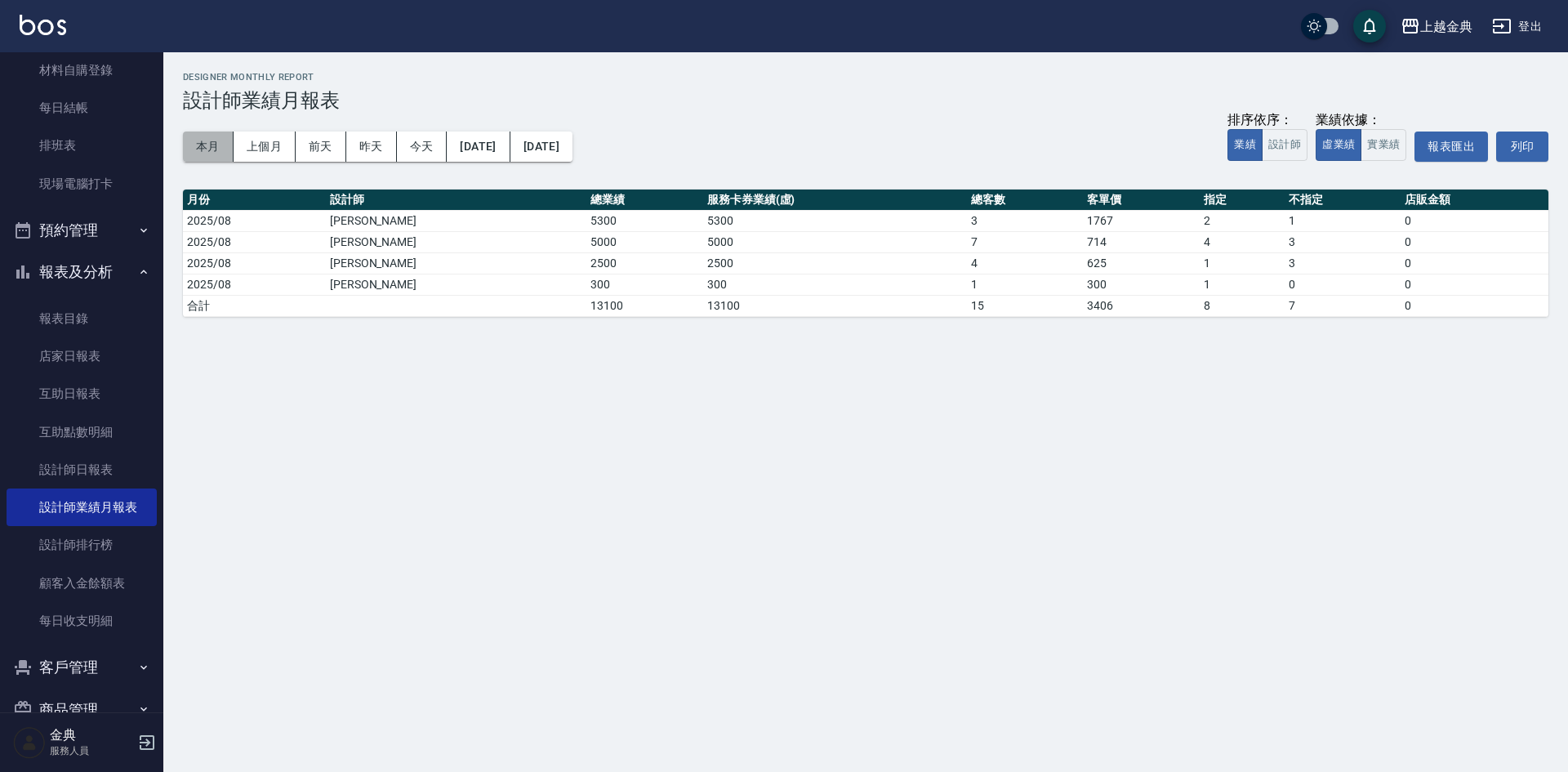
click at [186, 153] on button "本月" at bounding box center [208, 146] width 51 height 30
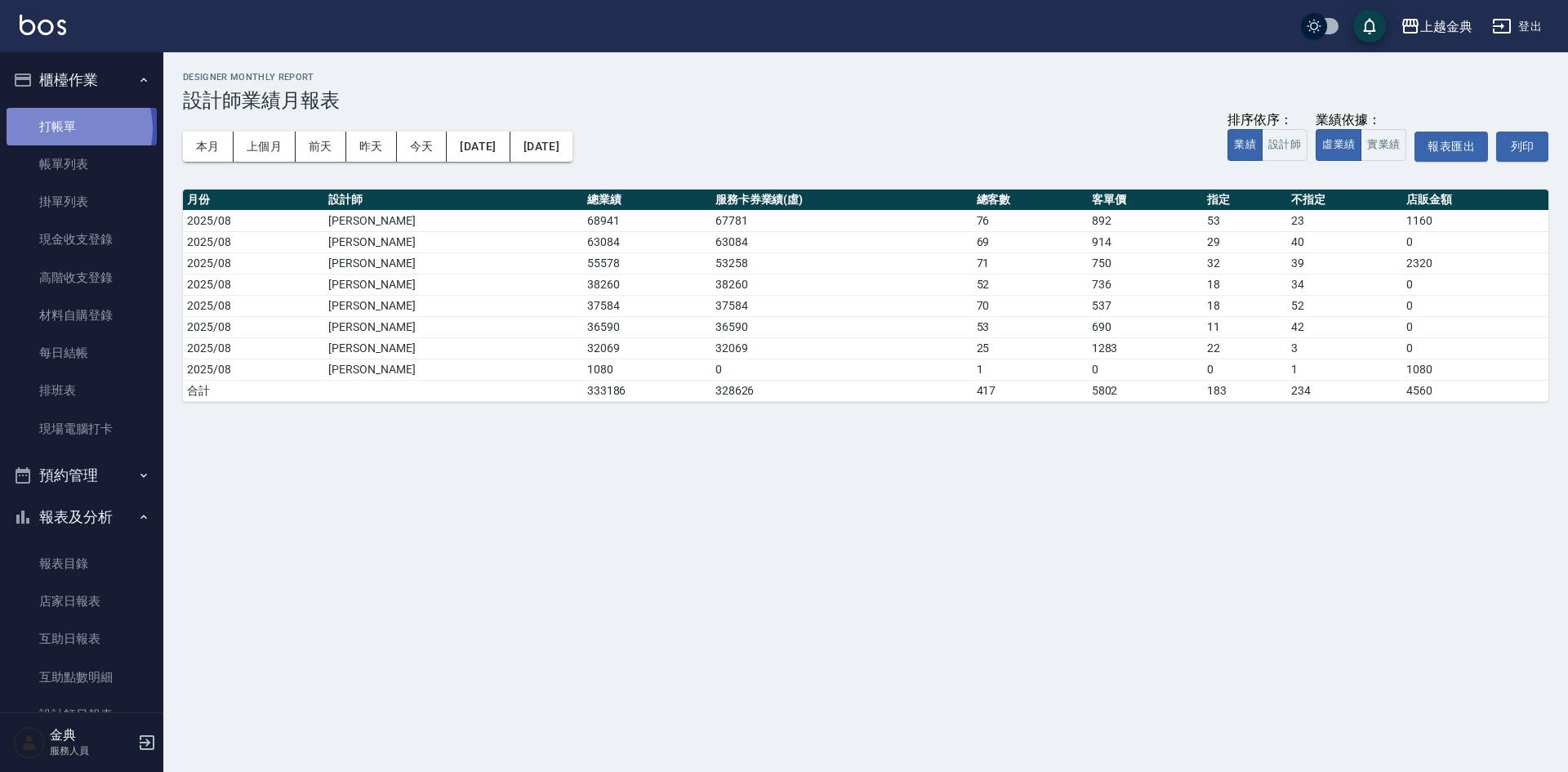
click at [68, 128] on link "打帳單" at bounding box center [81, 127] width 150 height 38
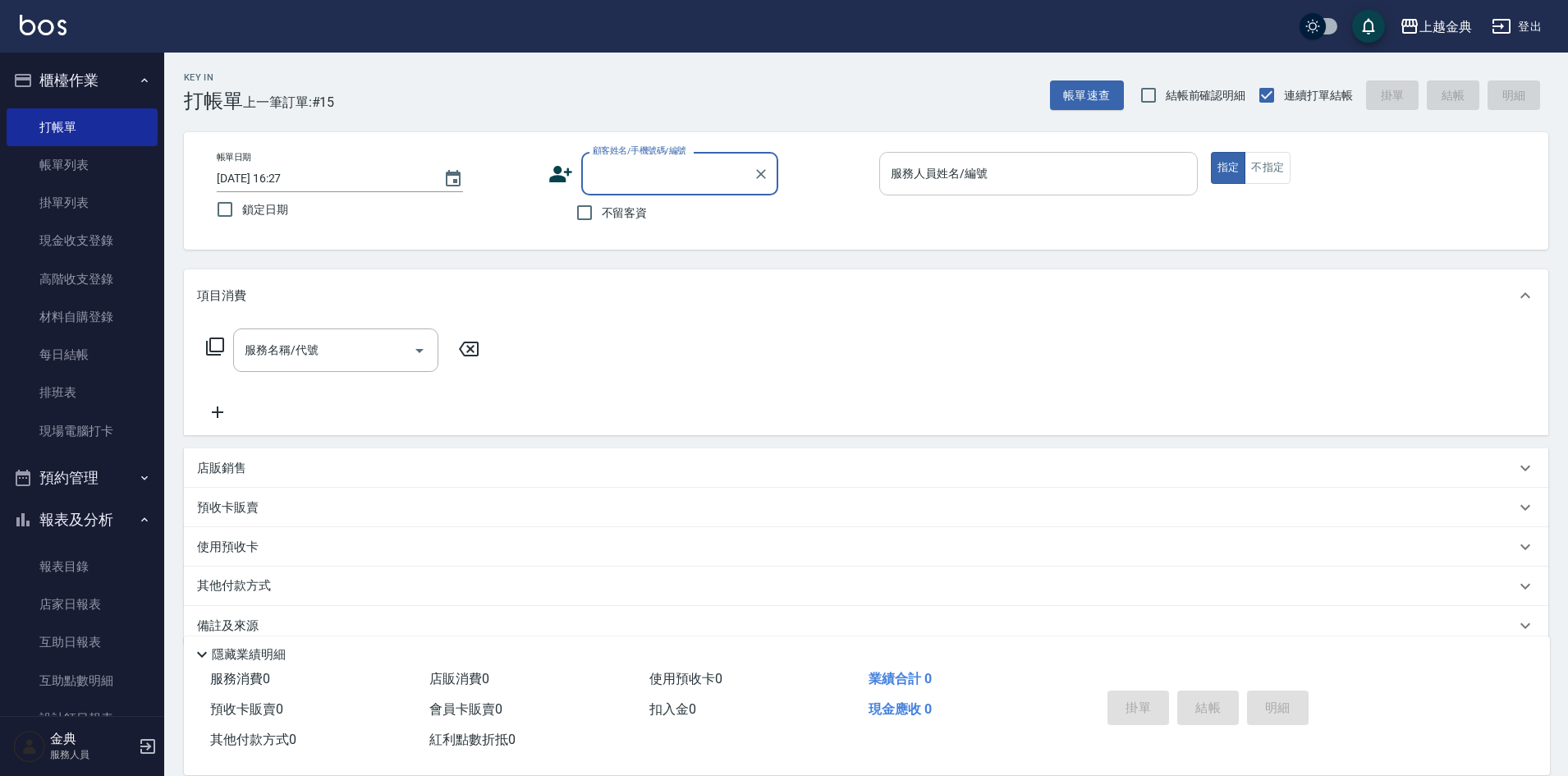
drag, startPoint x: 959, startPoint y: 147, endPoint x: 951, endPoint y: 165, distance: 19.7
click at [958, 159] on div "帳單日期 [DATE] 16:27 鎖定日期 顧客姓名/手機號碼/編號 顧客姓名/手機號碼/編號 不留客資 服務人員姓名/編號 服務人員姓名/編號 指定 不指定" at bounding box center [865, 191] width 1364 height 117
click at [950, 167] on input "服務人員姓名/編號" at bounding box center [1038, 173] width 303 height 28
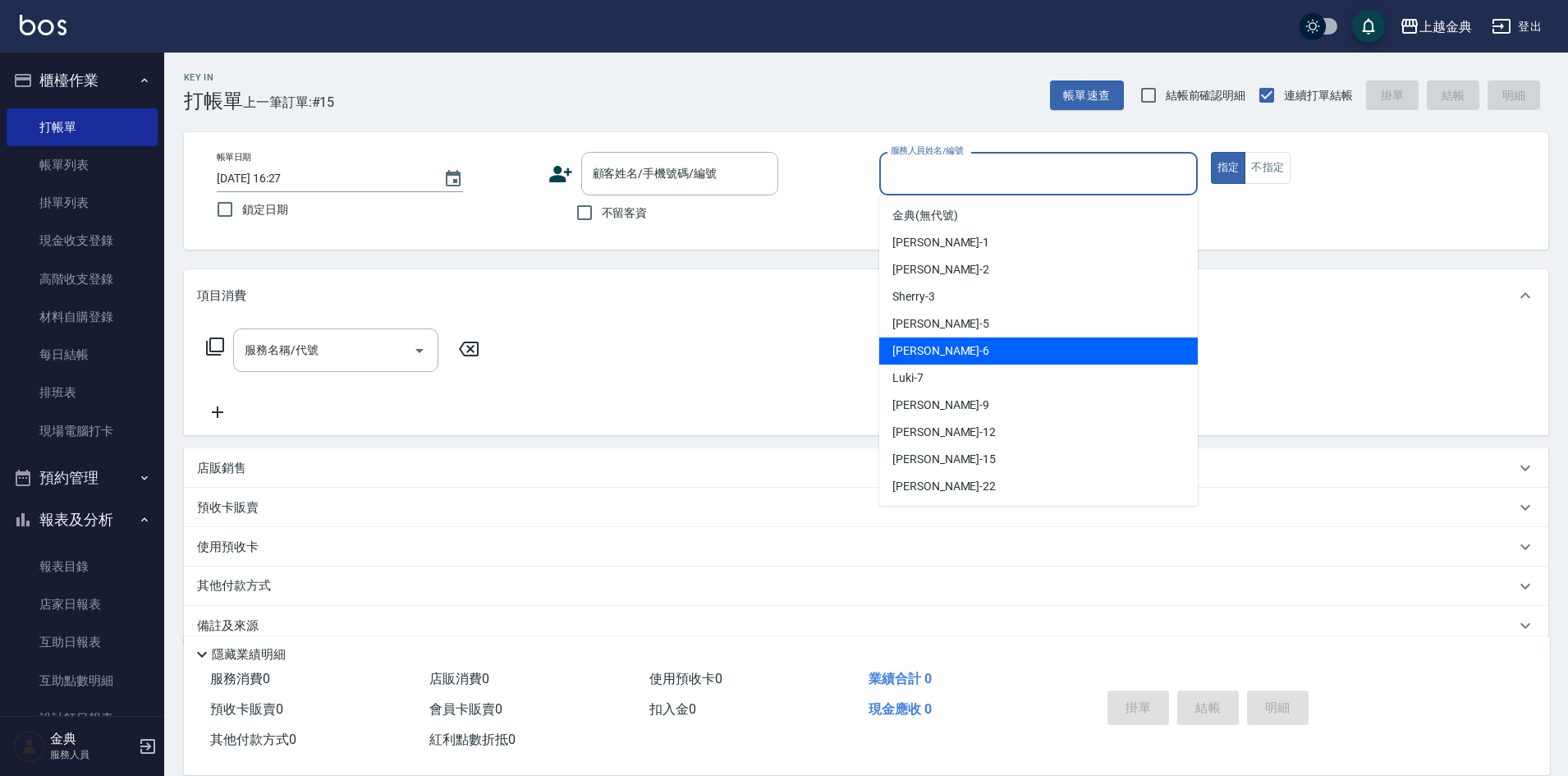
click at [964, 349] on div "[PERSON_NAME] -6" at bounding box center [1038, 350] width 318 height 27
type input "[PERSON_NAME]-6"
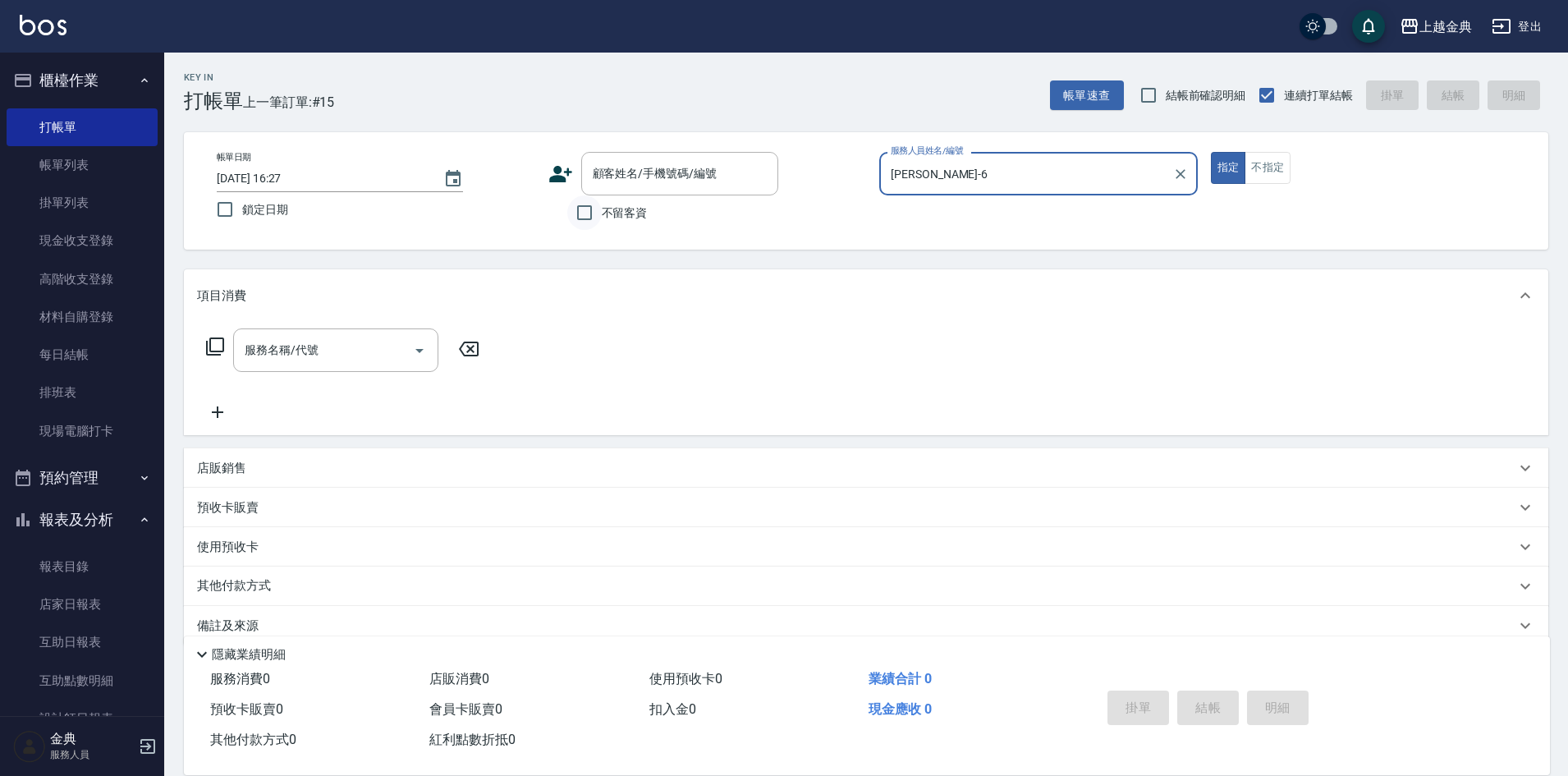
click at [574, 205] on input "不留客資" at bounding box center [584, 213] width 34 height 34
checkbox input "true"
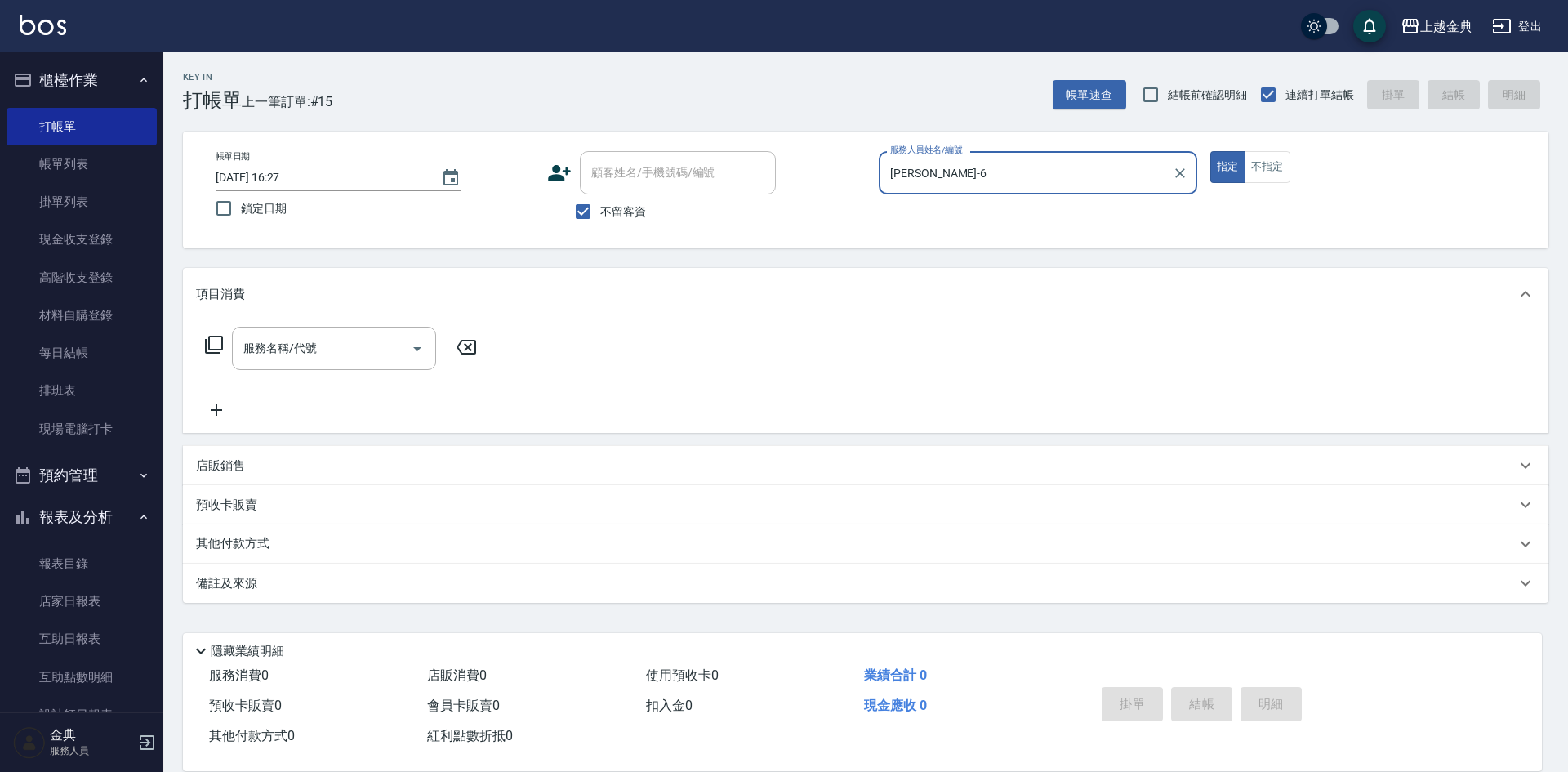
click at [205, 341] on icon at bounding box center [214, 344] width 18 height 18
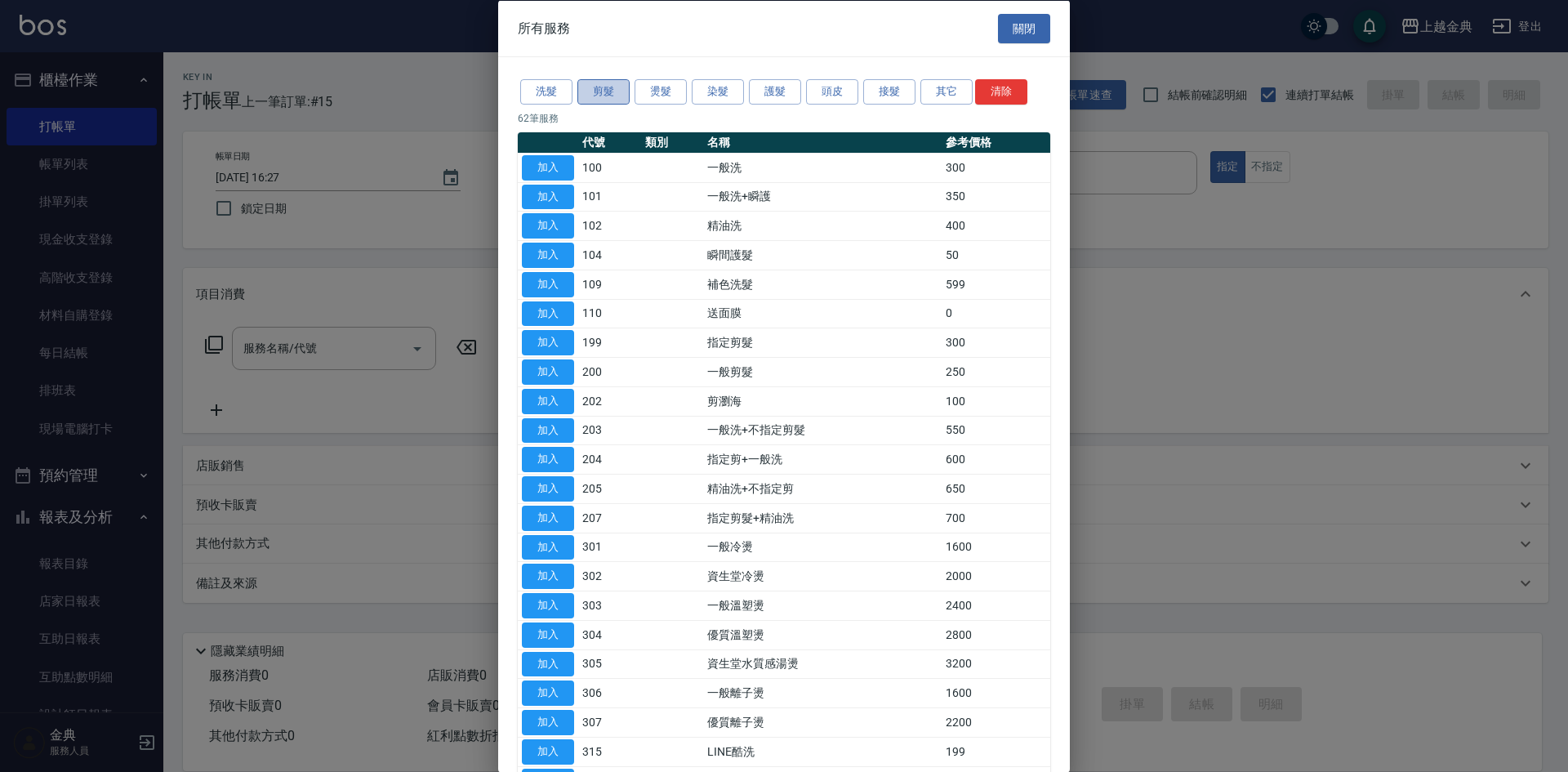
click at [598, 80] on button "剪髮" at bounding box center [603, 92] width 52 height 26
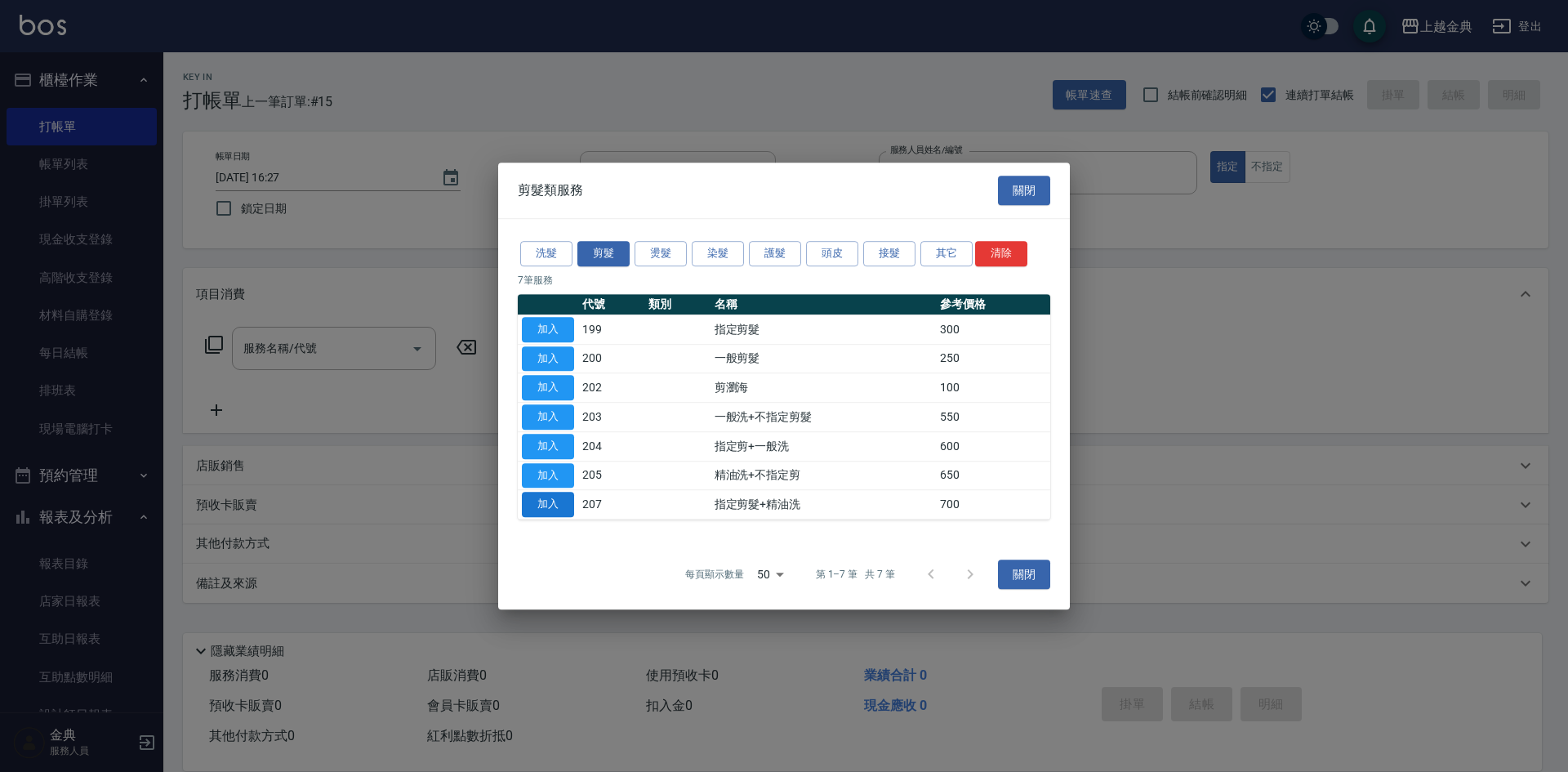
click at [565, 497] on button "加入" at bounding box center [547, 504] width 52 height 26
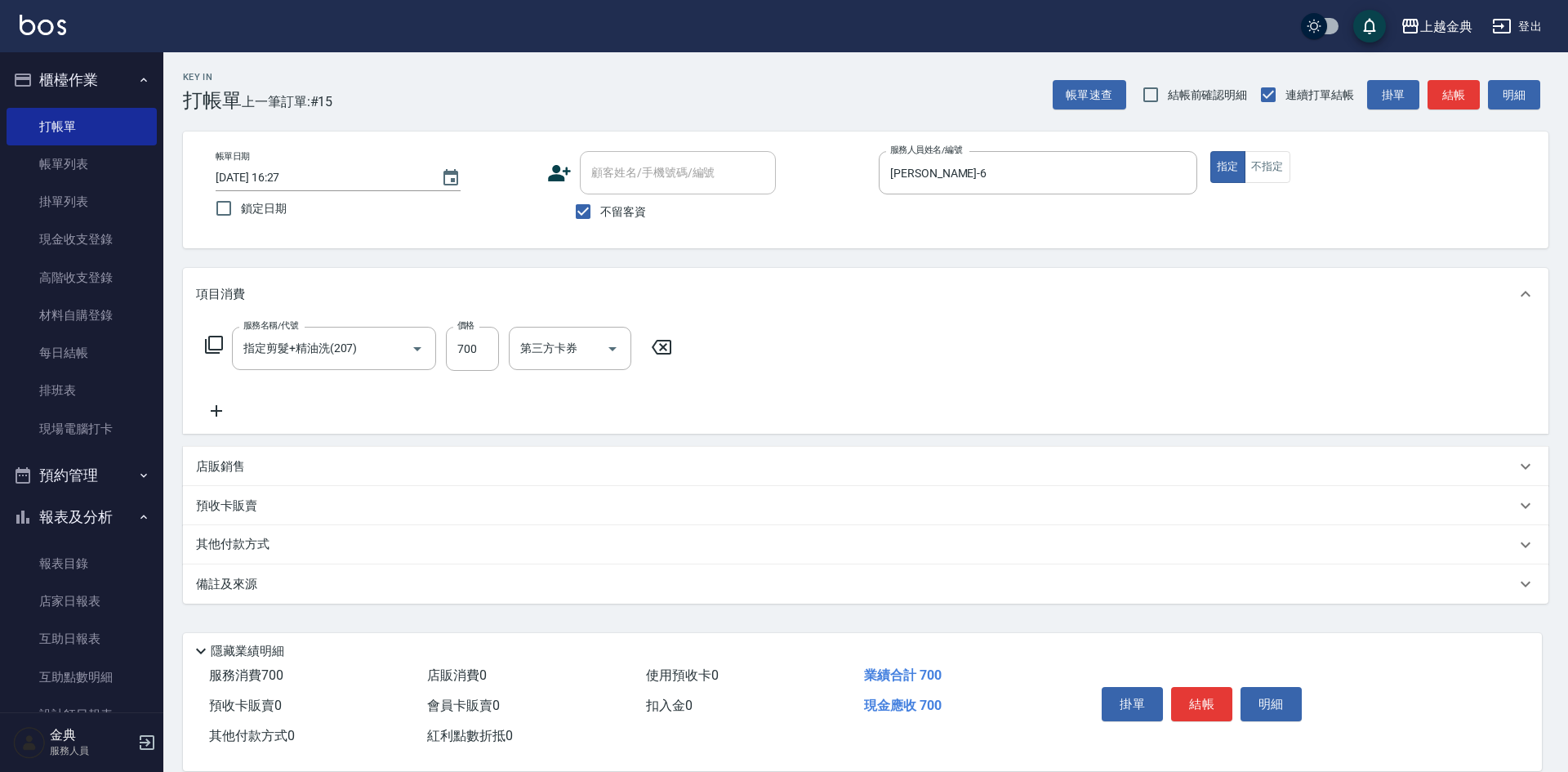
type input "指定剪髮+精油洗(207)"
drag, startPoint x: 548, startPoint y: 348, endPoint x: 551, endPoint y: 361, distance: 13.3
click at [548, 349] on input "洗-1" at bounding box center [558, 347] width 83 height 28
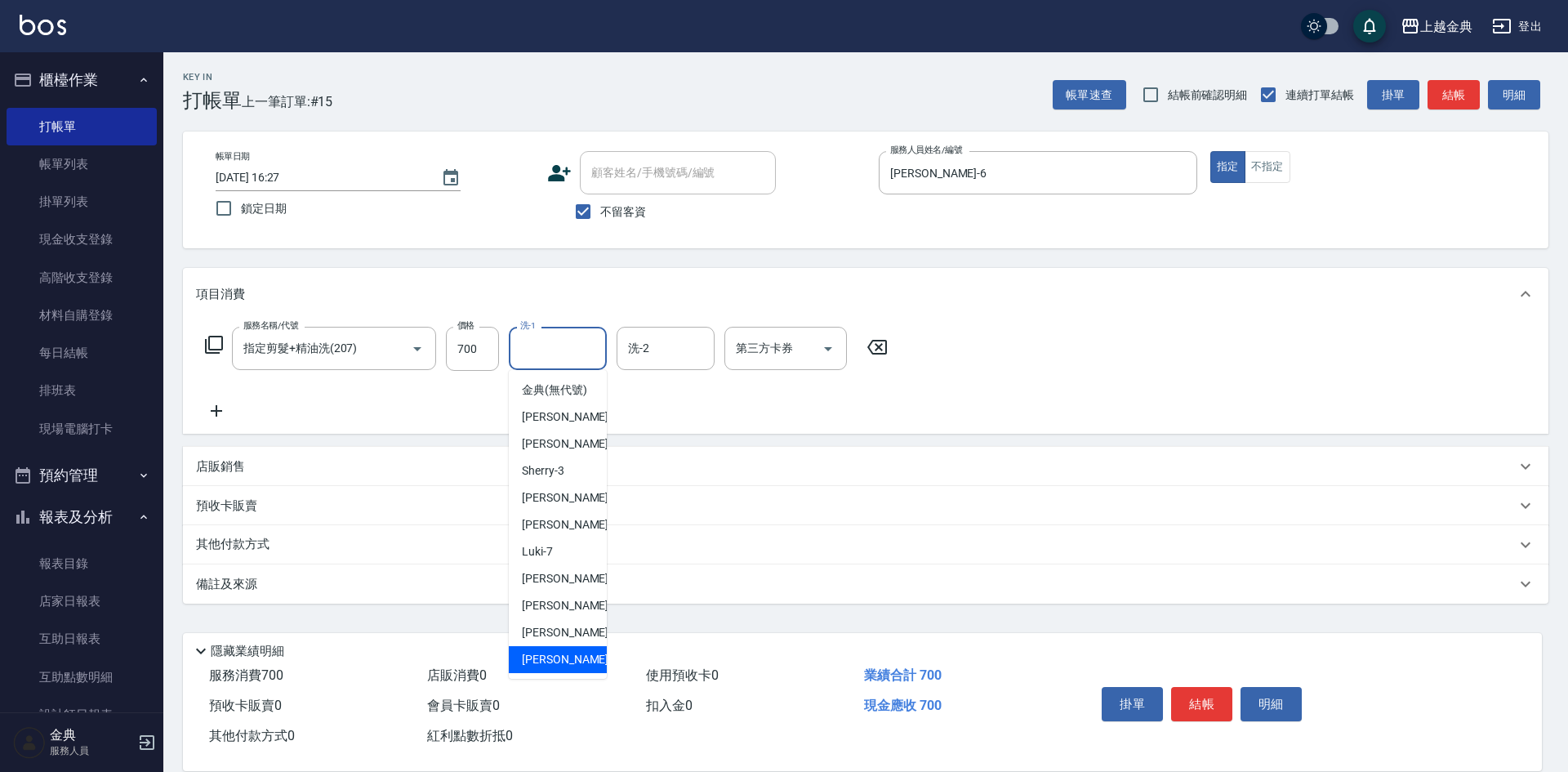
click at [564, 673] on div "[PERSON_NAME] -22" at bounding box center [558, 659] width 98 height 27
type input "[PERSON_NAME]-22"
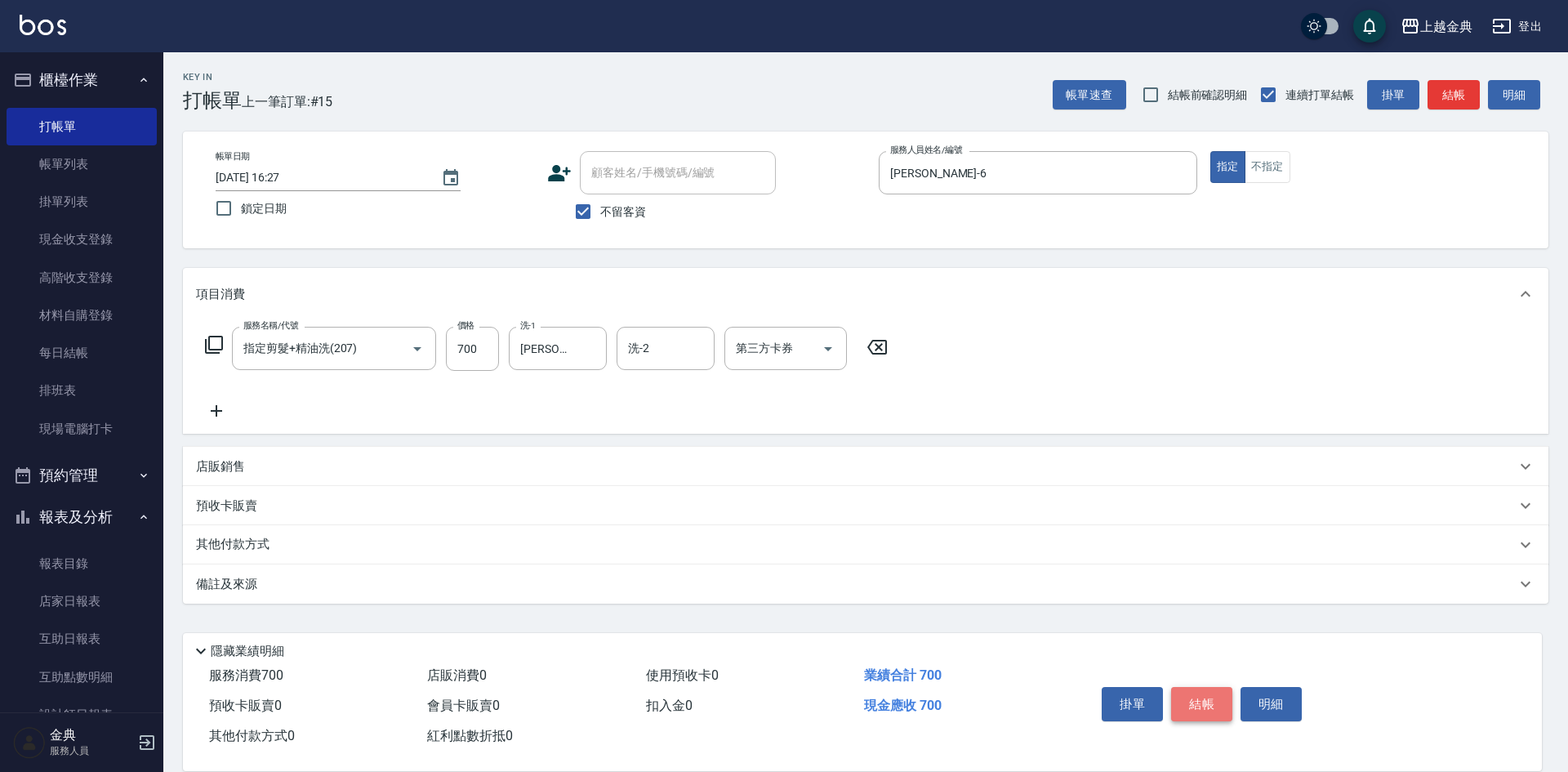
click at [1218, 695] on button "結帳" at bounding box center [1201, 704] width 61 height 34
type input "[DATE] 16:28"
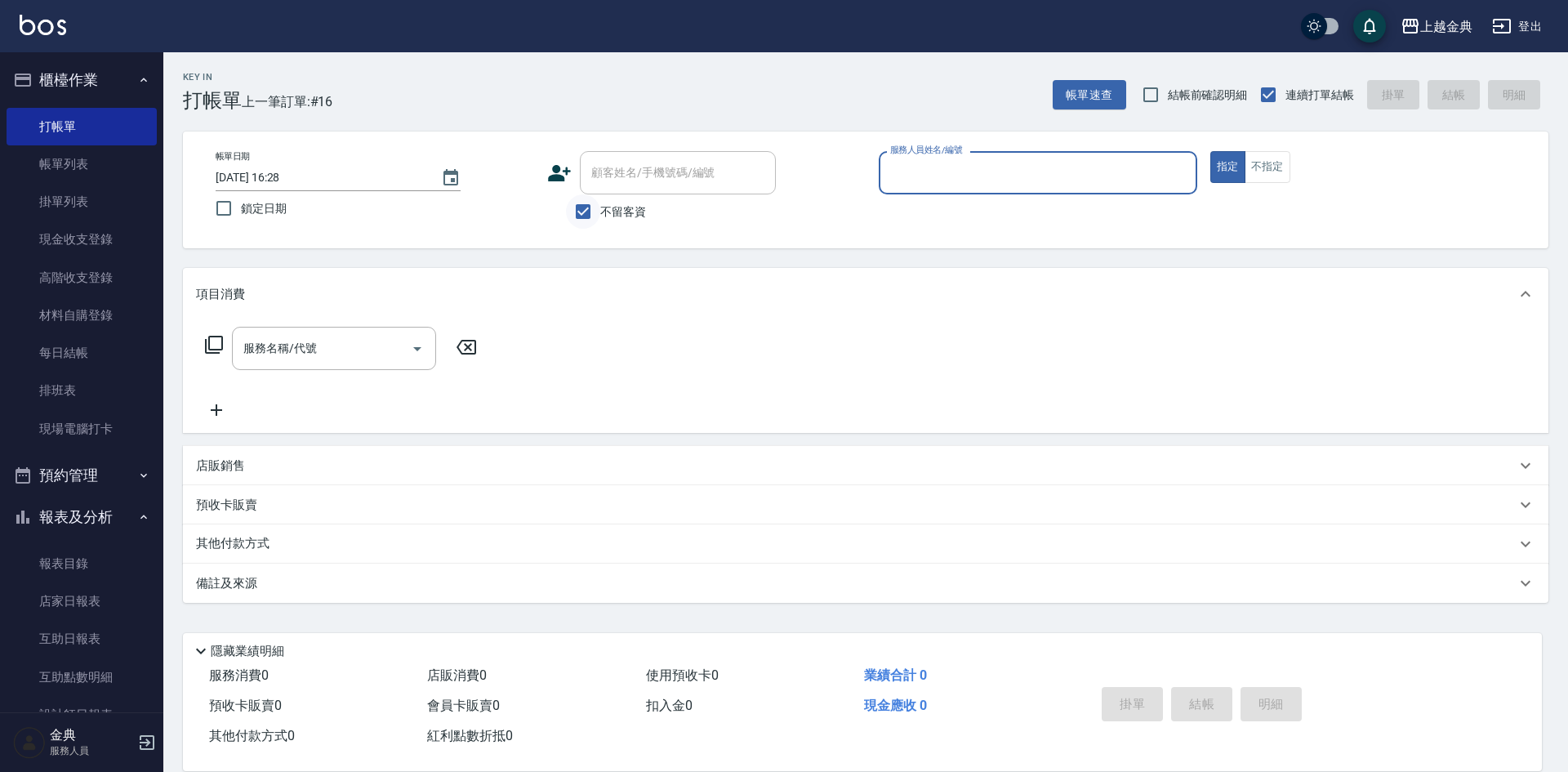
drag, startPoint x: 582, startPoint y: 214, endPoint x: 603, endPoint y: 202, distance: 24.2
click at [582, 214] on input "不留客資" at bounding box center [583, 212] width 34 height 34
checkbox input "false"
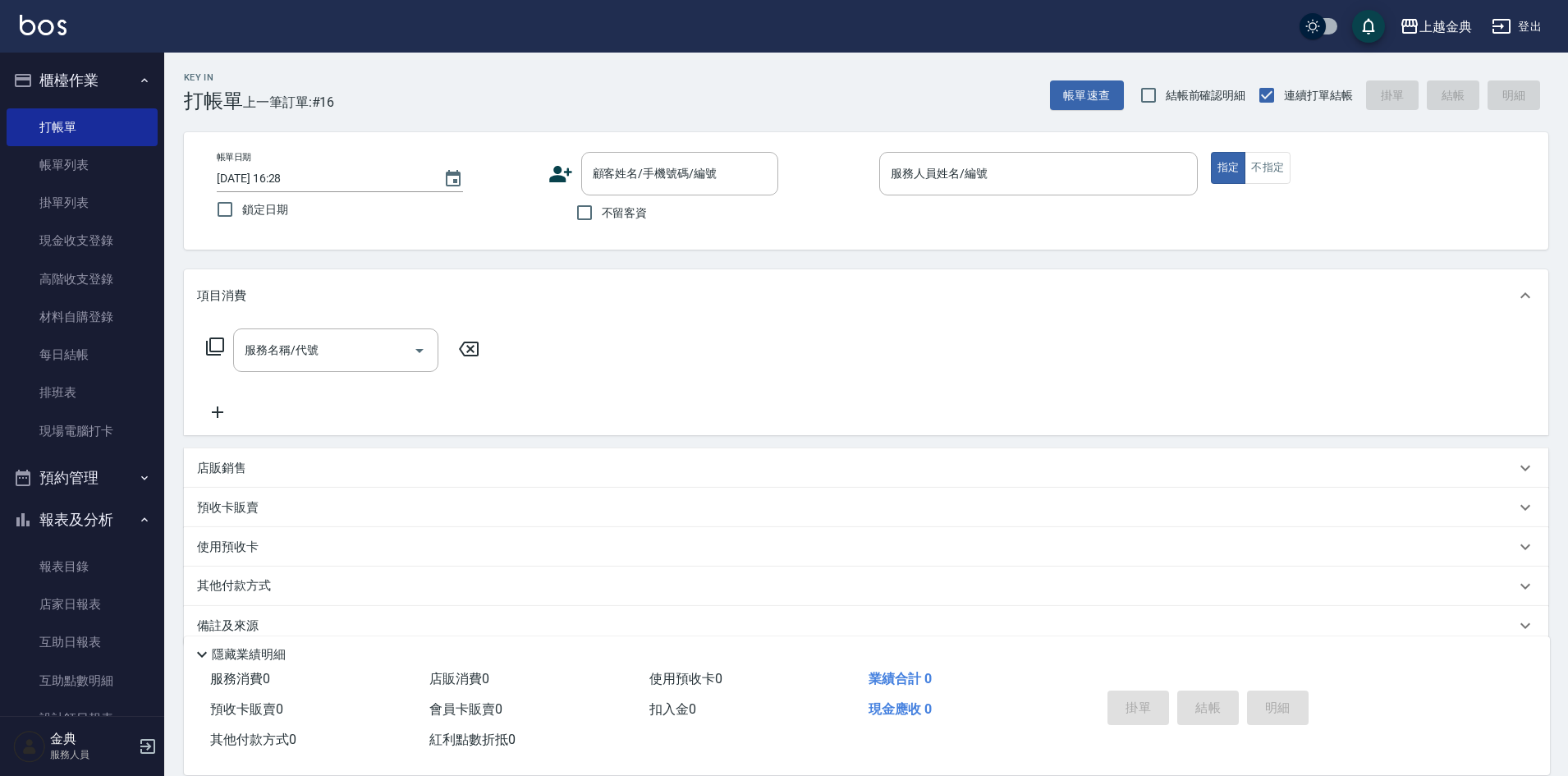
drag, startPoint x: 753, startPoint y: 121, endPoint x: 740, endPoint y: 161, distance: 42.1
click at [753, 122] on div "Key In 打帳單 上一筆訂單:#16 帳單速查 結帳前確認明細 連續打單結帳 掛單 結帳 明細 帳單日期 [DATE] 16:28 鎖定日期 顧客姓名/手…" at bounding box center [865, 428] width 1403 height 750
drag, startPoint x: 715, startPoint y: 183, endPoint x: 714, endPoint y: 172, distance: 11.0
click at [714, 179] on input "顧客姓名/手機號碼/編號" at bounding box center [667, 173] width 158 height 28
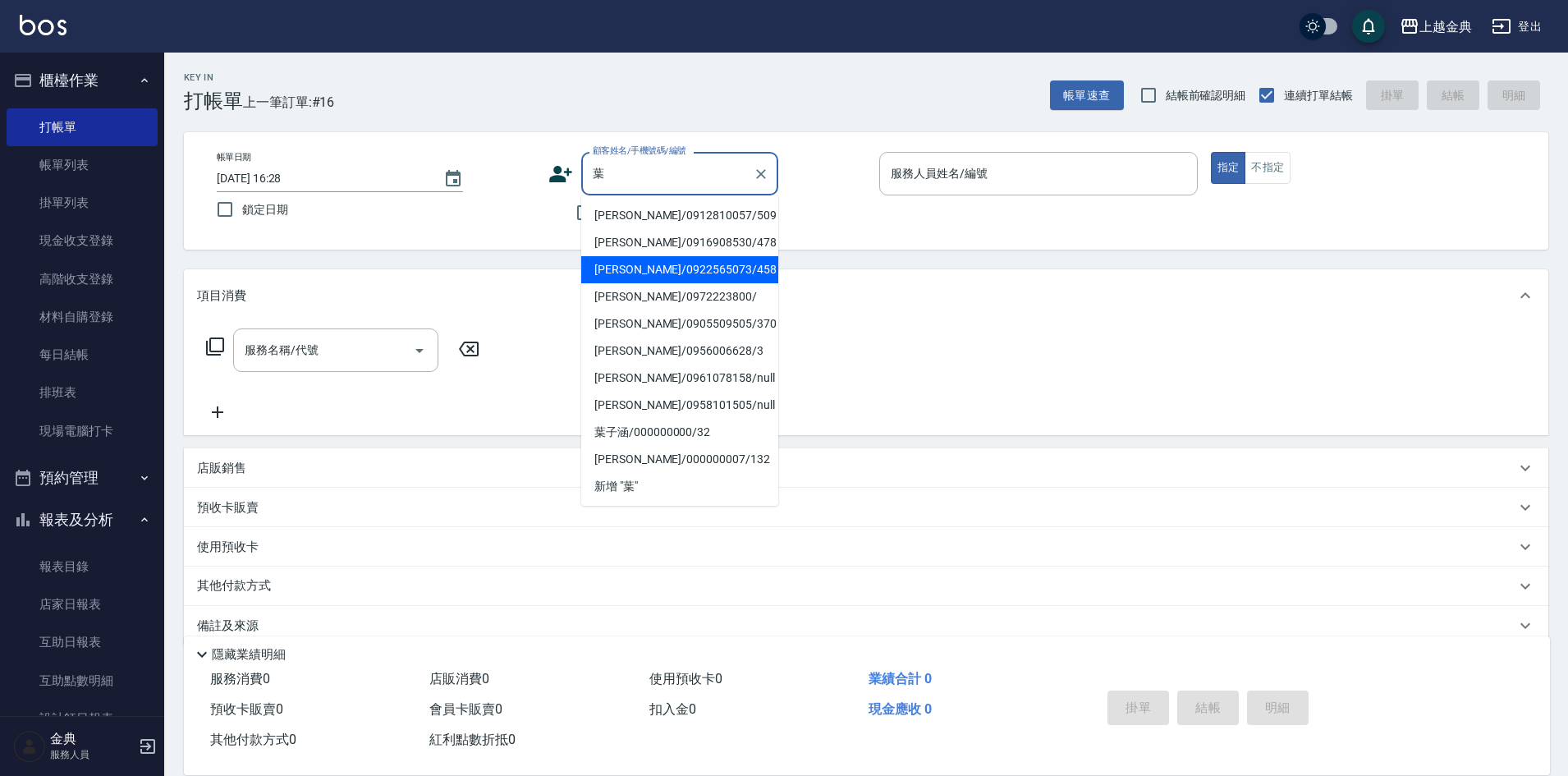
type input "葉"
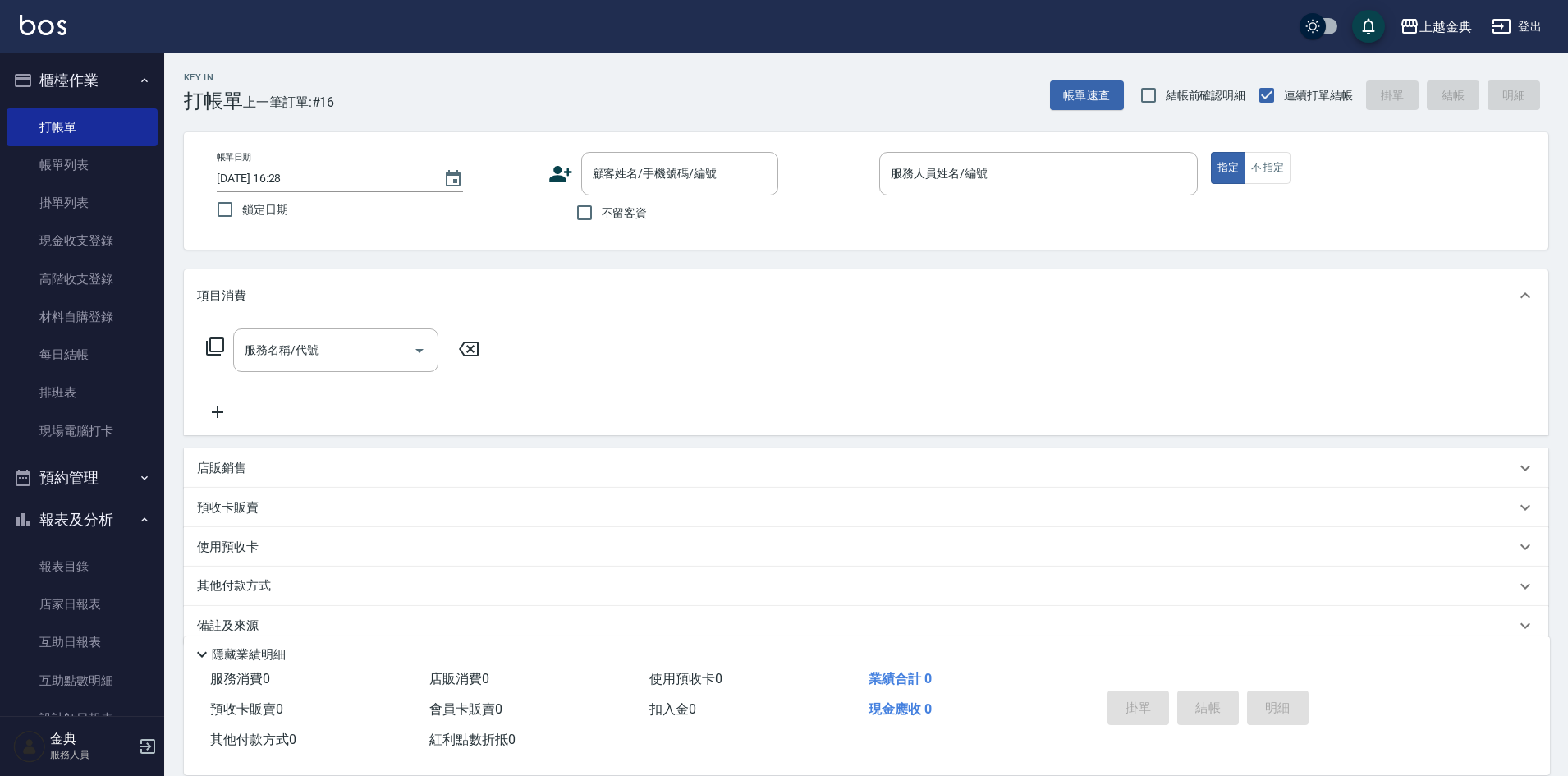
click at [804, 160] on div "顧客姓名/手機號碼/編號 顧客姓名/手機號碼/編號" at bounding box center [707, 173] width 318 height 43
